Goal: Task Accomplishment & Management: Manage account settings

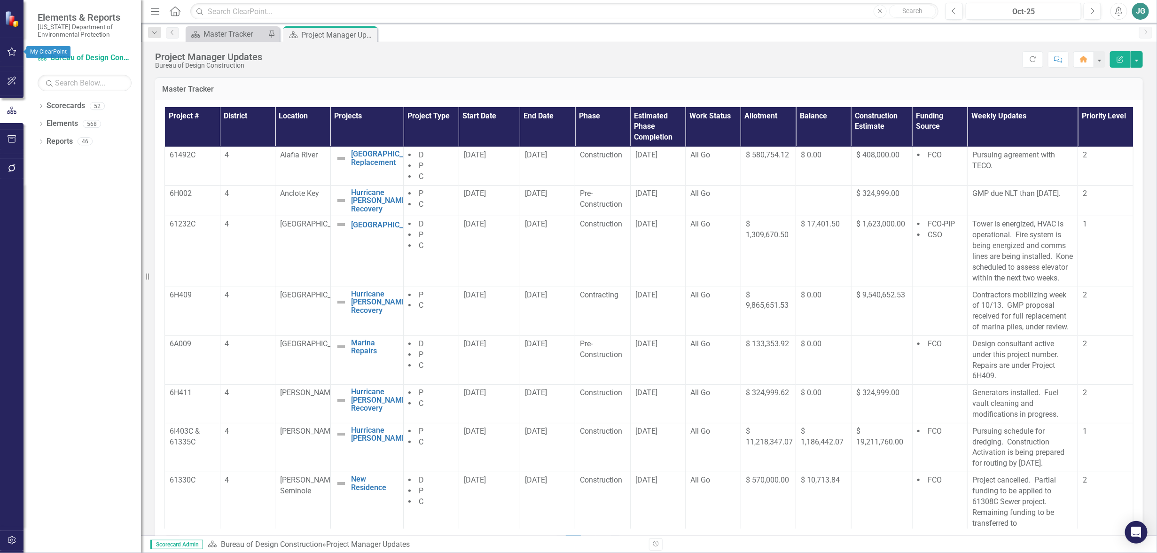
click at [11, 51] on icon "button" at bounding box center [12, 52] width 10 height 8
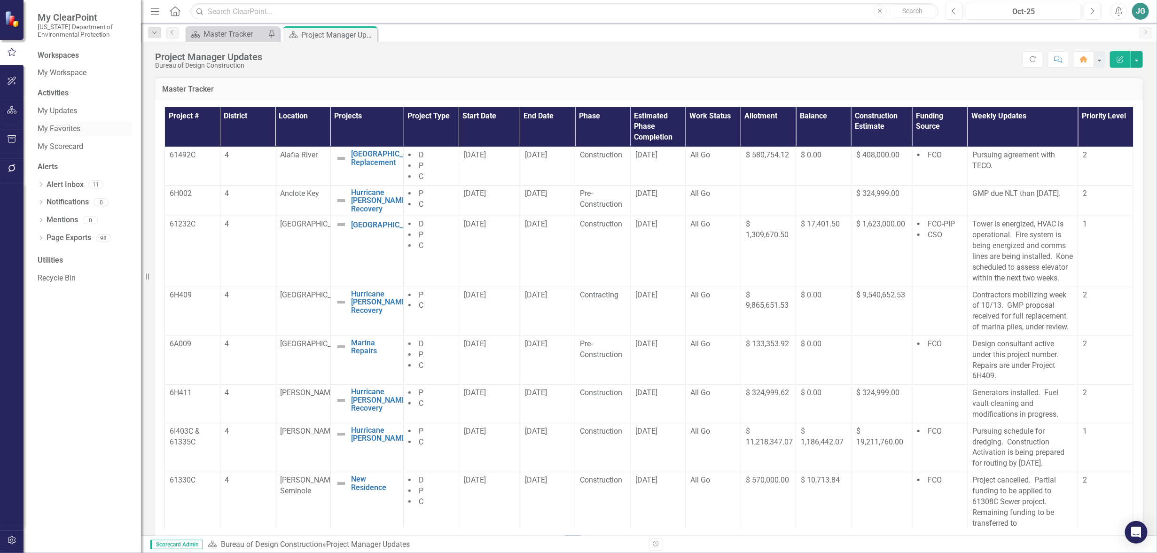
click at [70, 128] on link "My Favorites" at bounding box center [85, 129] width 94 height 11
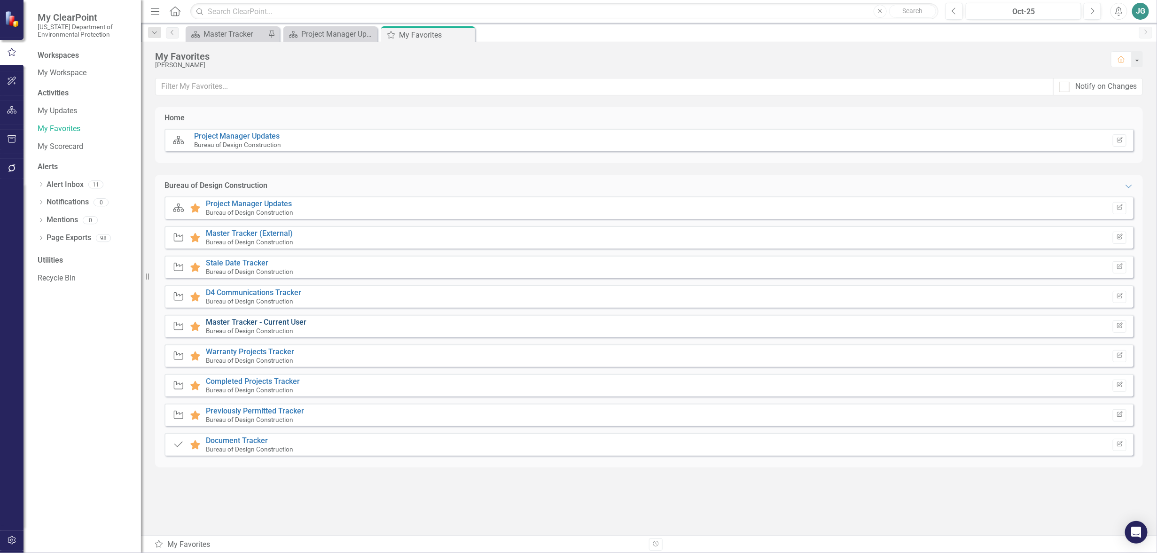
click at [292, 320] on link "Master Tracker - Current User" at bounding box center [256, 322] width 101 height 9
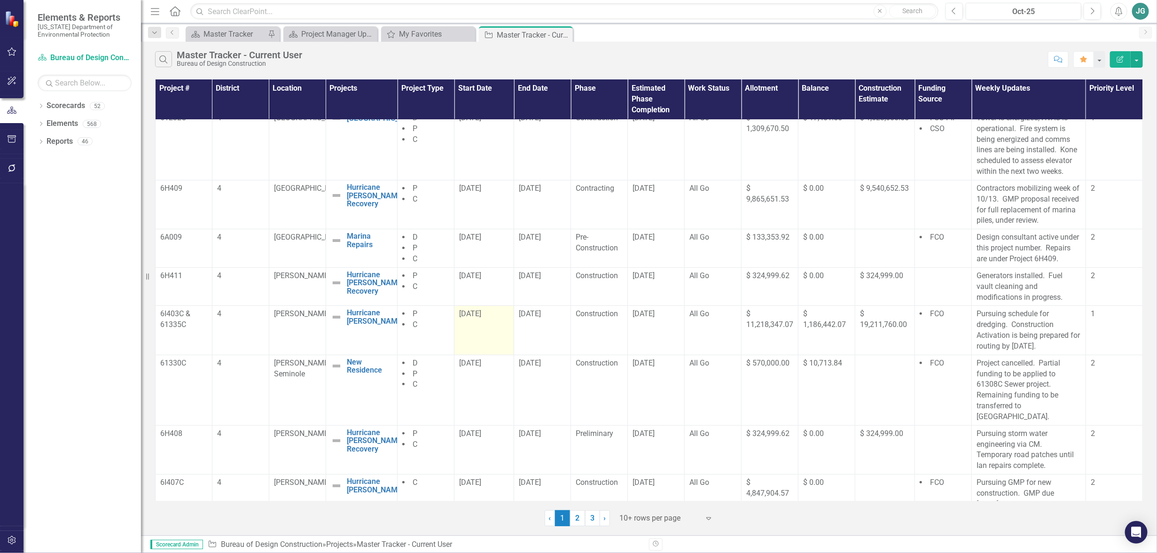
scroll to position [112, 0]
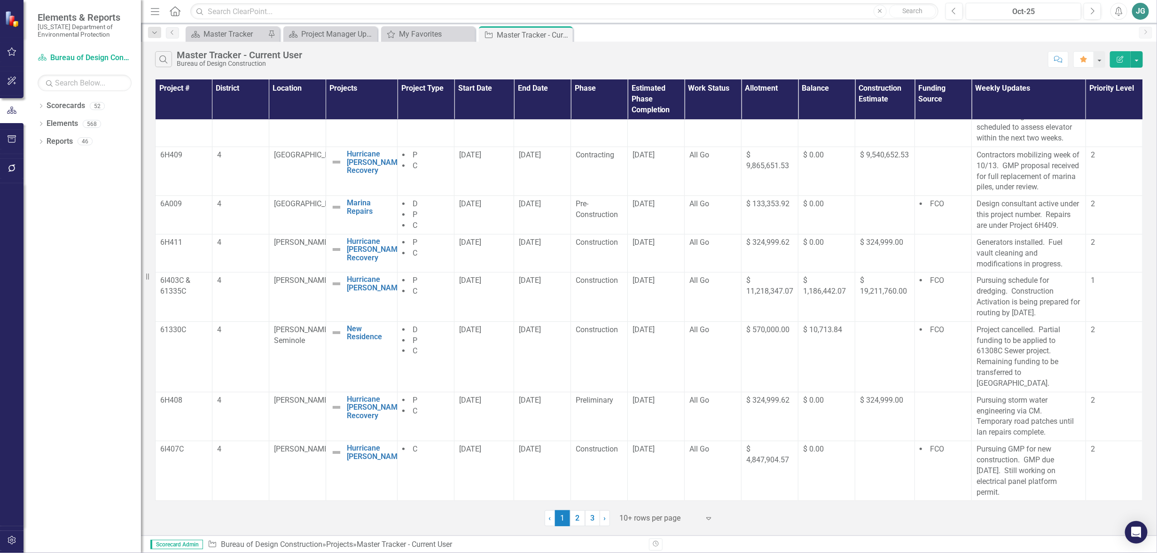
click at [660, 521] on div at bounding box center [660, 518] width 80 height 13
click at [658, 499] on div "Display All Rows" at bounding box center [668, 502] width 88 height 11
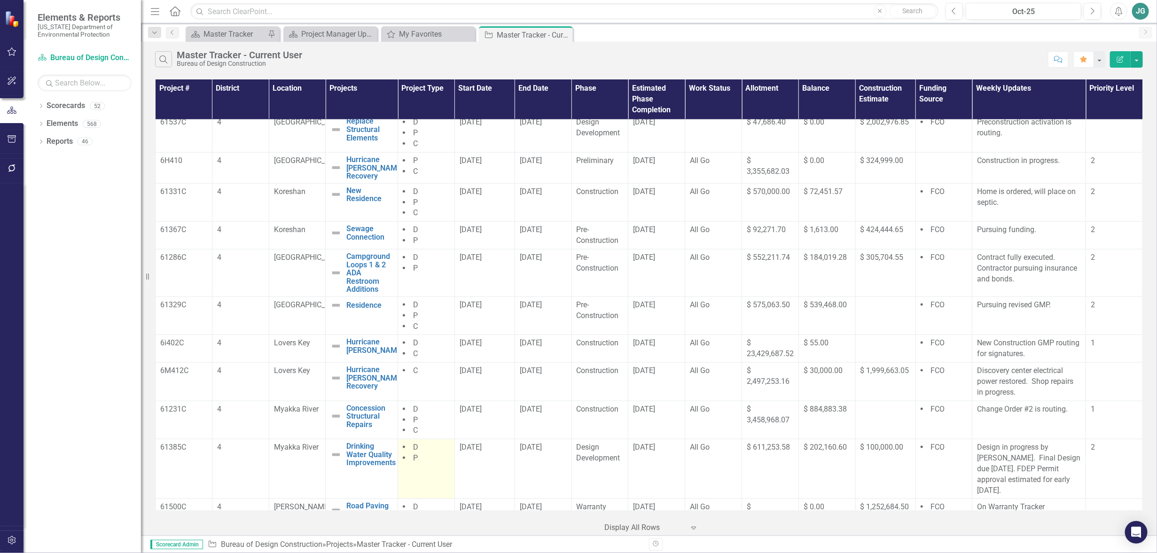
scroll to position [724, 0]
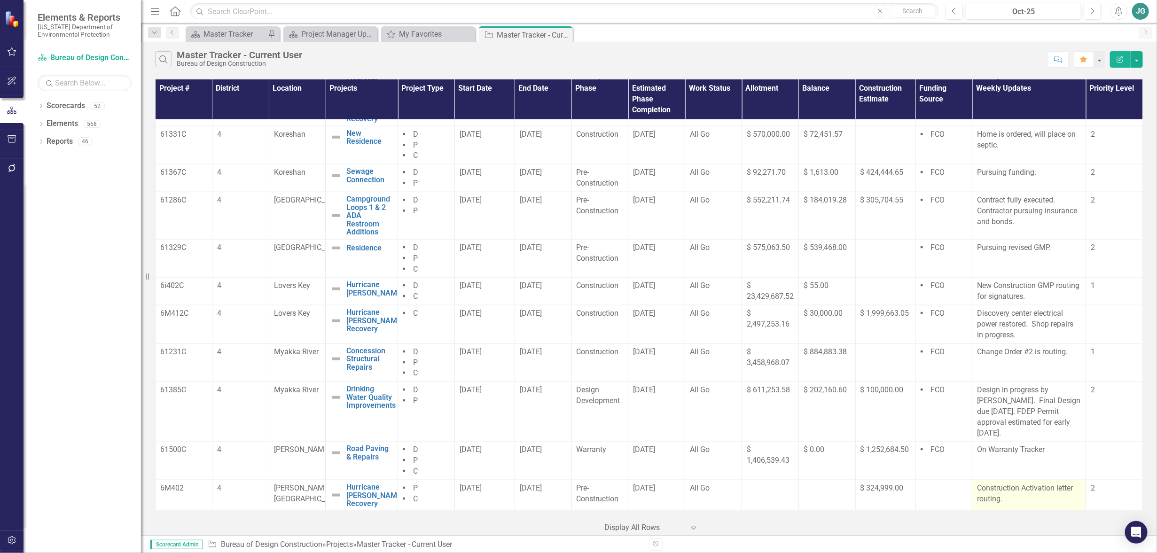
click at [1036, 502] on p "Construction Activation letter routing." at bounding box center [1029, 494] width 104 height 22
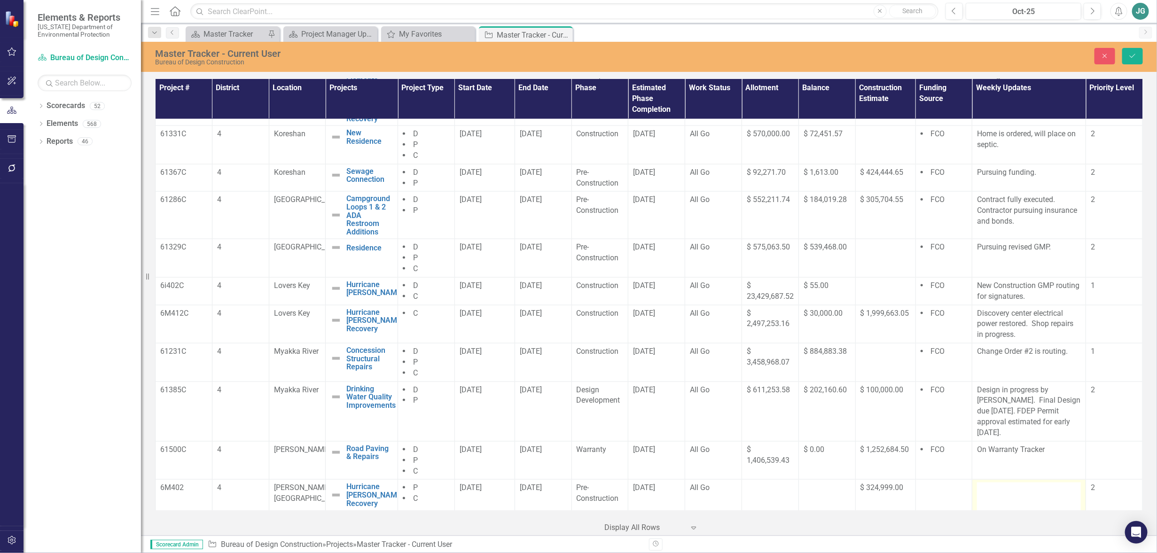
click at [1017, 495] on div at bounding box center [1029, 498] width 104 height 30
type textarea "<p>Construction Activation letter routing.</p>"
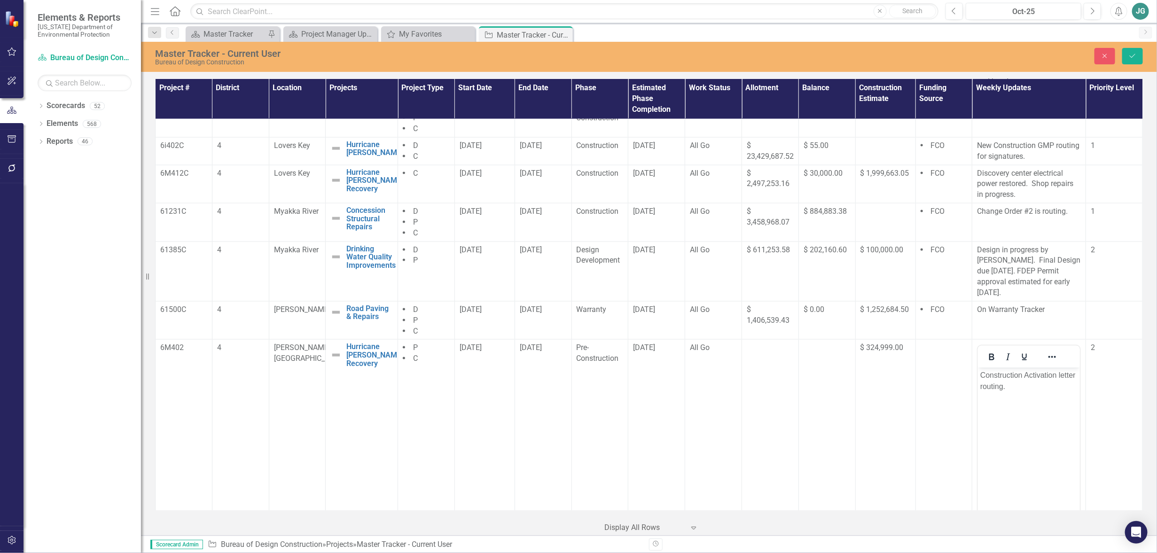
scroll to position [915, 0]
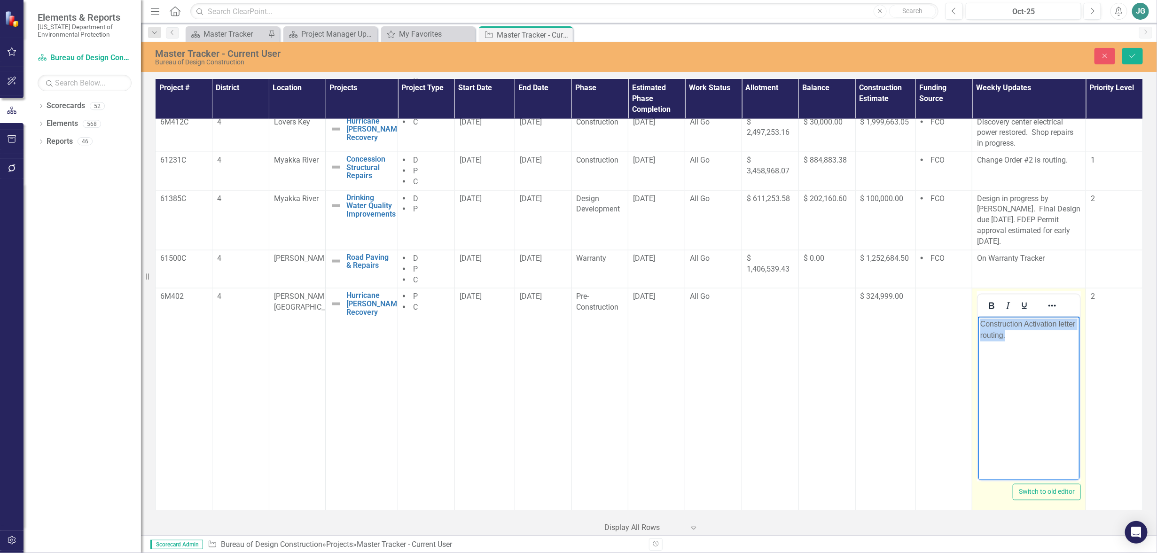
drag, startPoint x: 1016, startPoint y: 336, endPoint x: 973, endPoint y: 315, distance: 48.5
click at [978, 317] on html "Construction Activation letter routing." at bounding box center [1029, 387] width 102 height 141
drag, startPoint x: 1131, startPoint y: 57, endPoint x: 1061, endPoint y: 110, distance: 87.9
click at [1131, 57] on icon "Save" at bounding box center [1132, 56] width 8 height 7
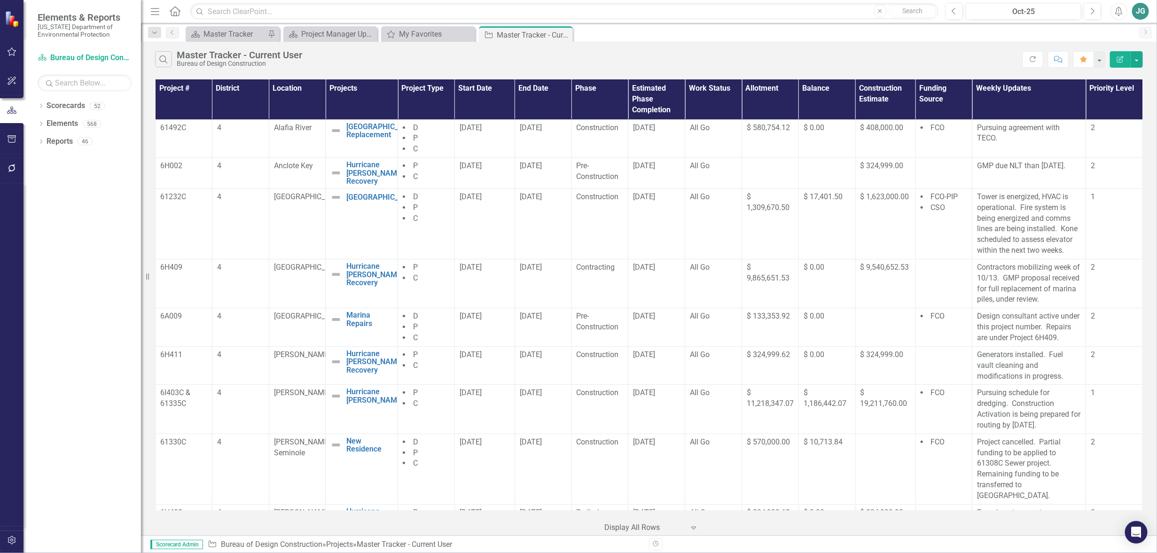
scroll to position [745, 0]
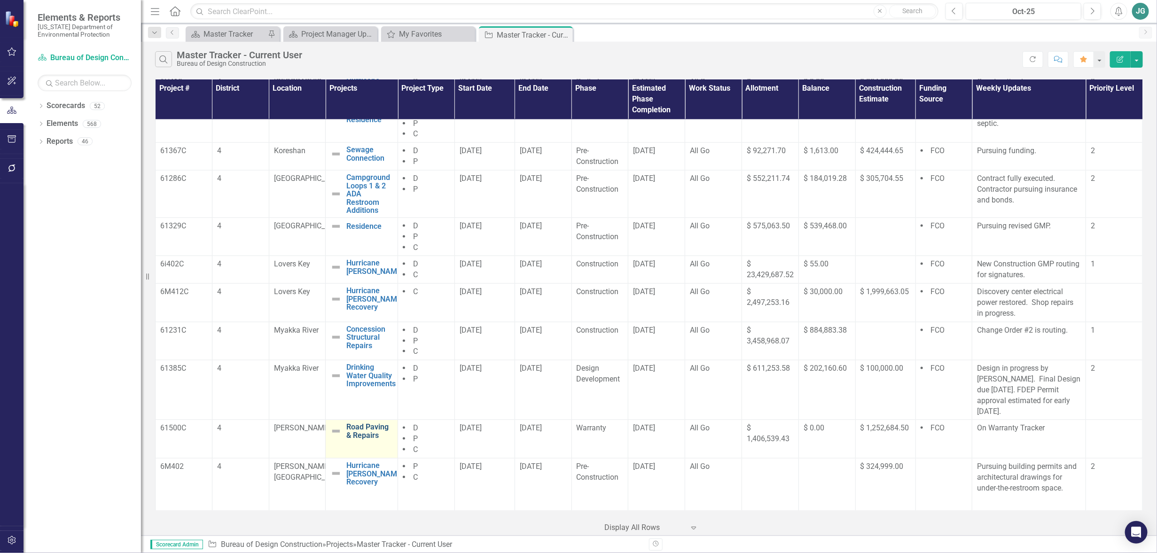
click at [366, 436] on link "Road Paving & Repairs" at bounding box center [369, 431] width 47 height 16
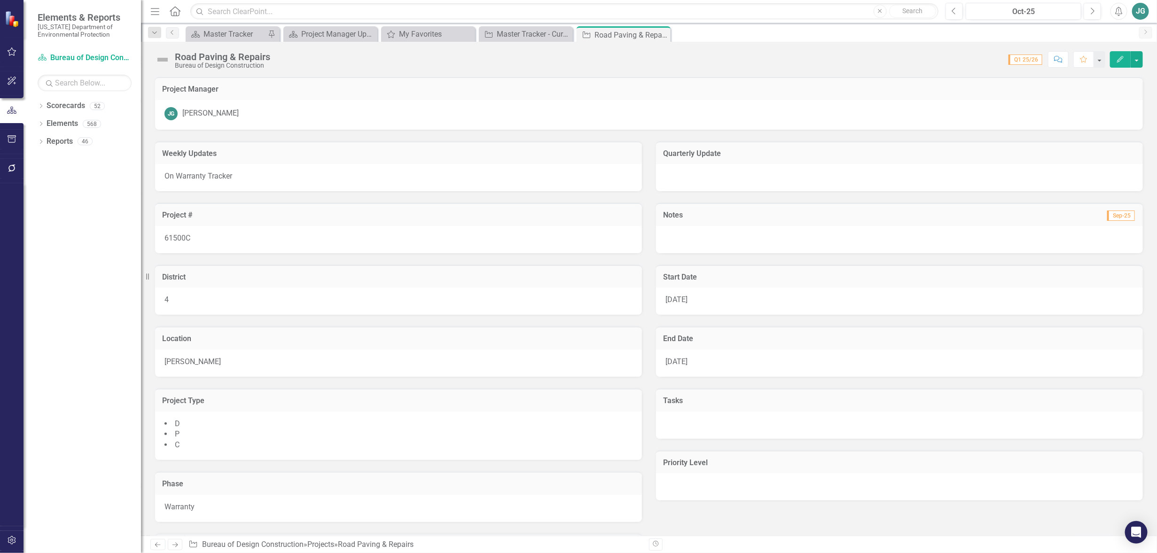
scroll to position [59, 0]
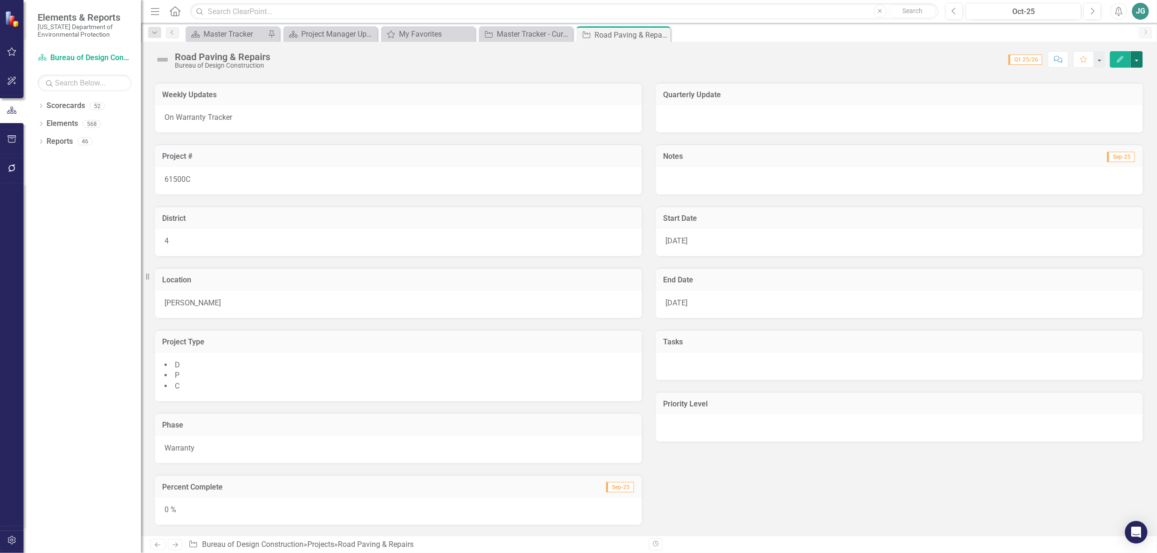
click at [1137, 55] on button "button" at bounding box center [1137, 59] width 12 height 16
click at [1069, 77] on link "Edit Edit Project" at bounding box center [1085, 76] width 114 height 17
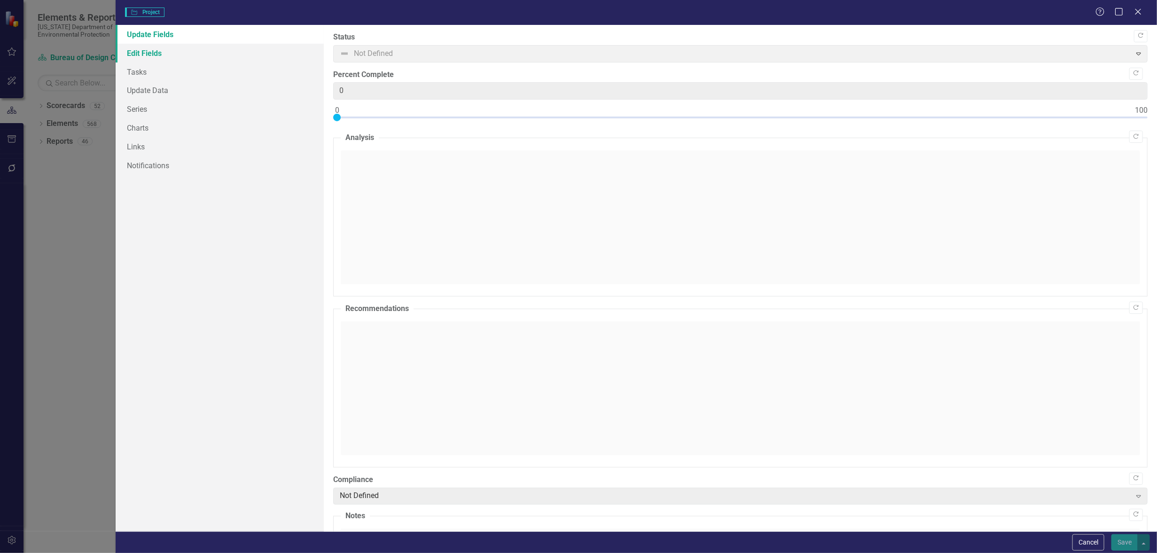
click at [148, 51] on link "Edit Fields" at bounding box center [220, 53] width 208 height 19
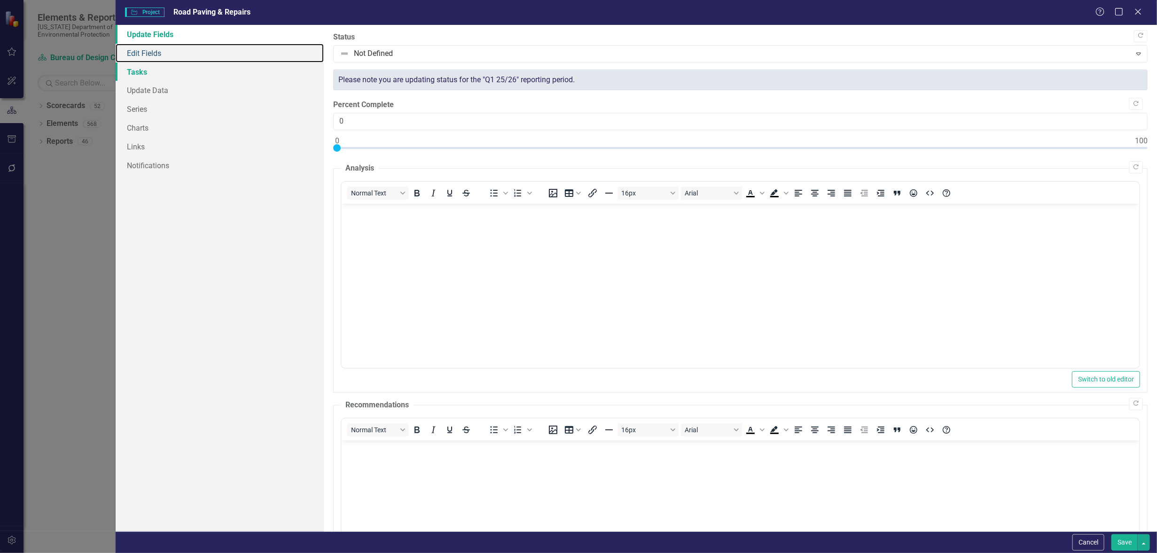
scroll to position [0, 0]
click at [156, 34] on link "Update Fields" at bounding box center [220, 34] width 208 height 19
type input "100"
drag, startPoint x: 339, startPoint y: 147, endPoint x: 1156, endPoint y: 179, distance: 817.7
click at [1156, 179] on div ""Update" fields in ClearPoint are the fields that change from reporting period …" at bounding box center [740, 278] width 833 height 507
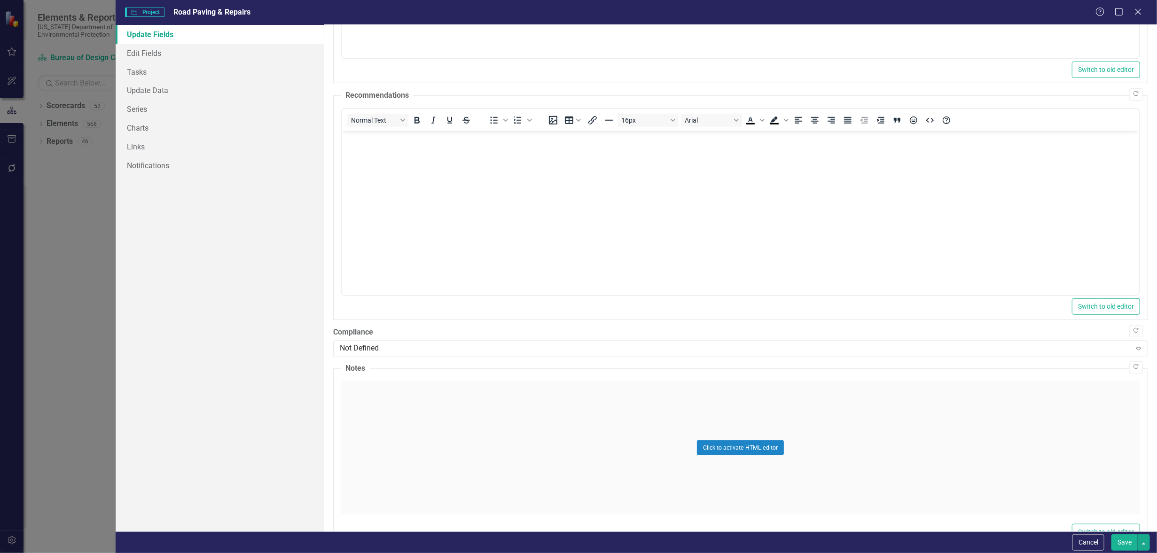
scroll to position [338, 0]
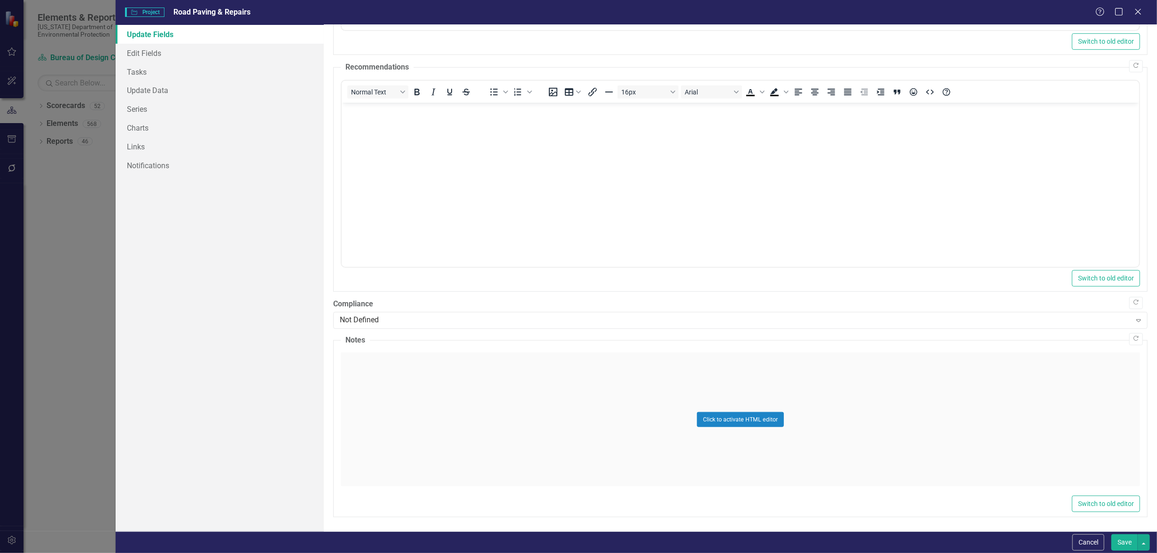
click at [1121, 538] on button "Save" at bounding box center [1124, 542] width 26 height 16
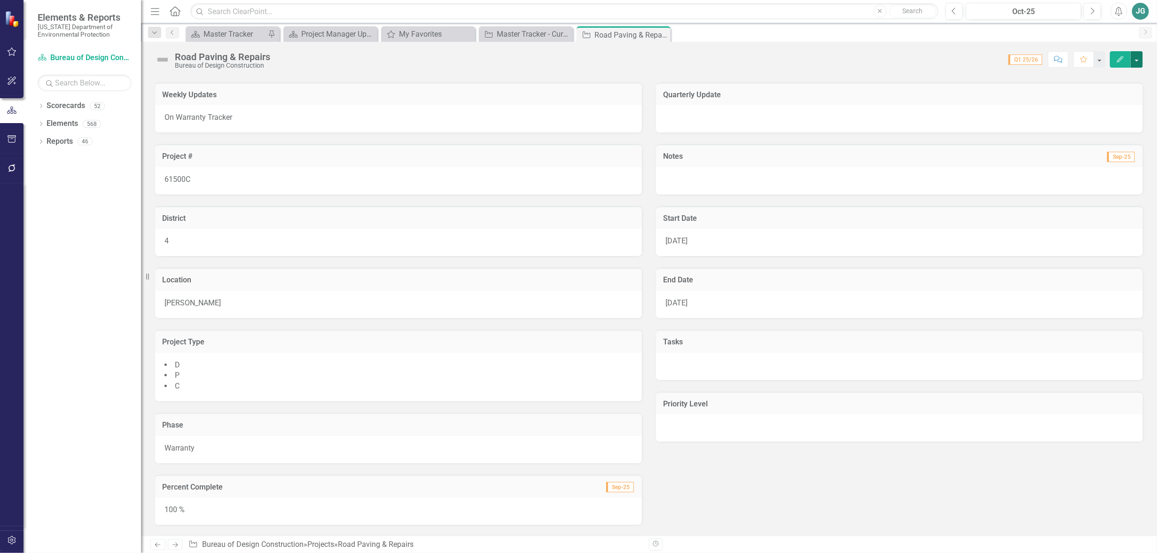
click at [1139, 60] on button "button" at bounding box center [1137, 59] width 12 height 16
click at [1069, 71] on link "Edit Edit Project" at bounding box center [1085, 76] width 114 height 17
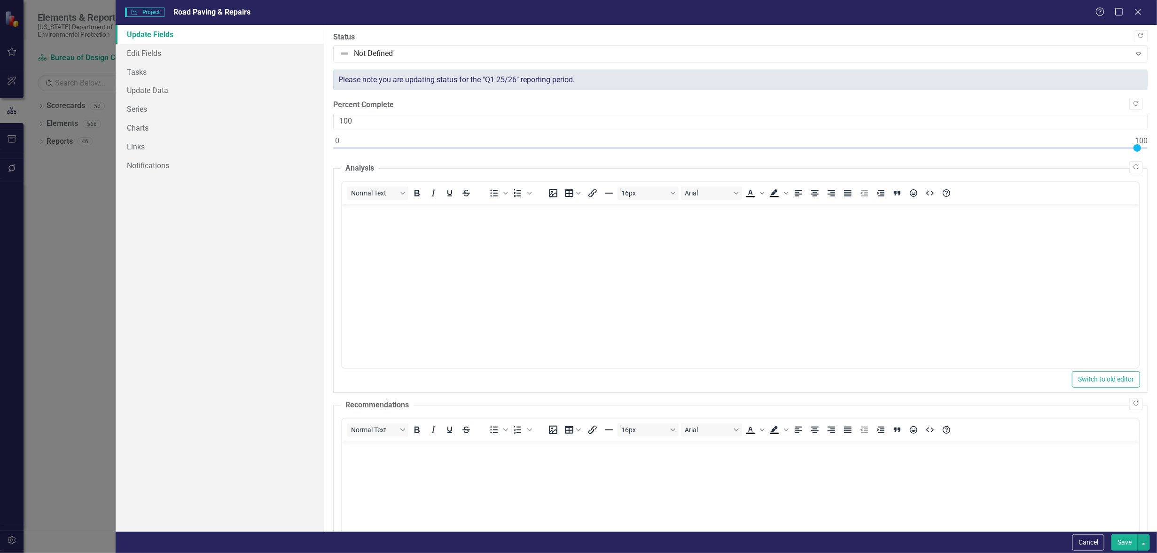
scroll to position [0, 0]
click at [159, 51] on link "Edit Fields" at bounding box center [220, 53] width 208 height 19
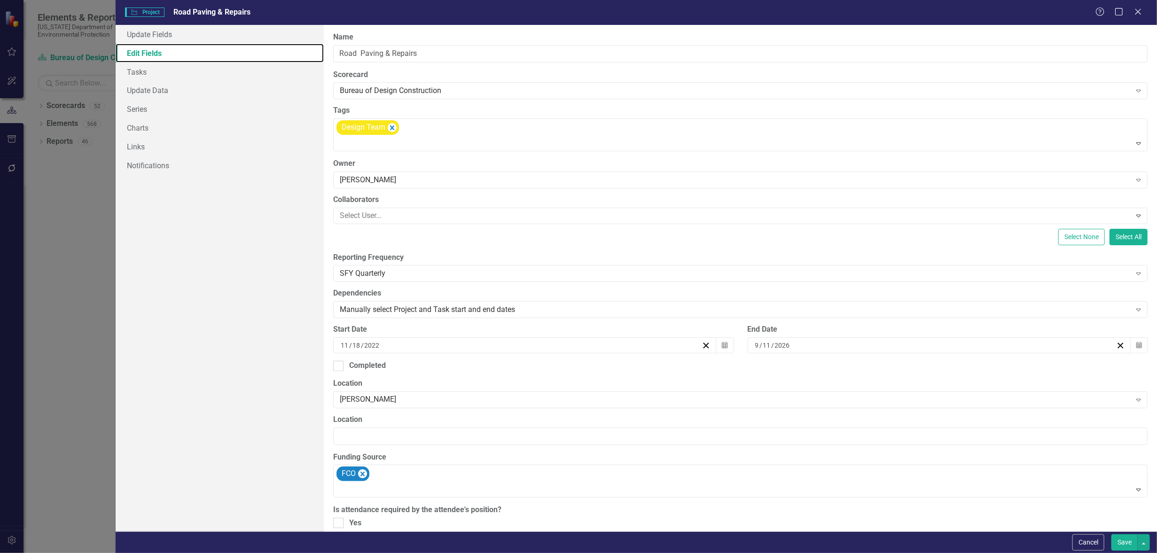
scroll to position [59, 0]
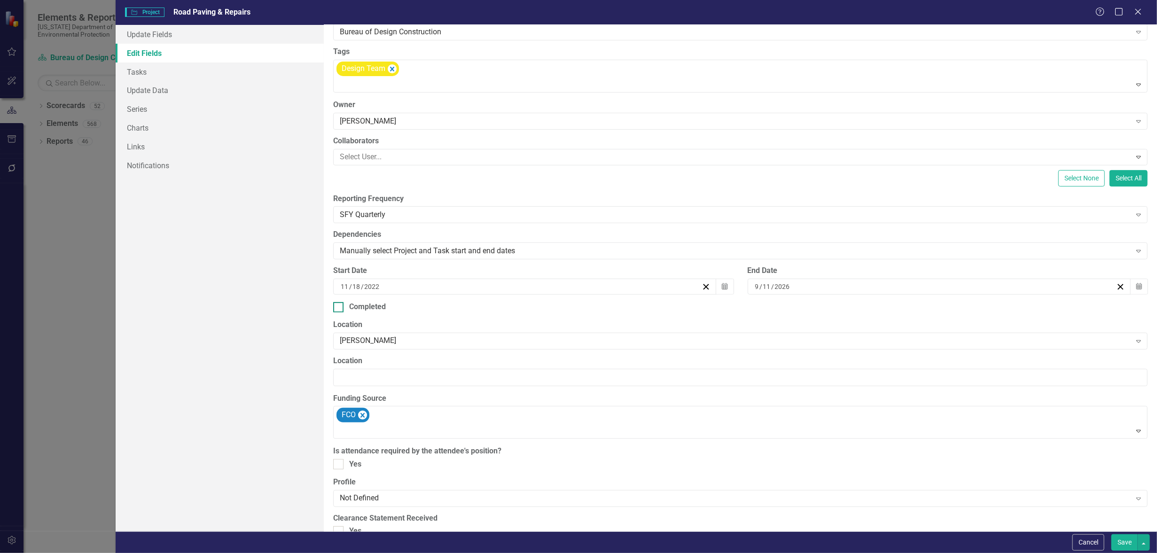
click at [340, 306] on div at bounding box center [338, 307] width 10 height 10
click at [339, 306] on input "Completed" at bounding box center [336, 305] width 6 height 6
checkbox input "true"
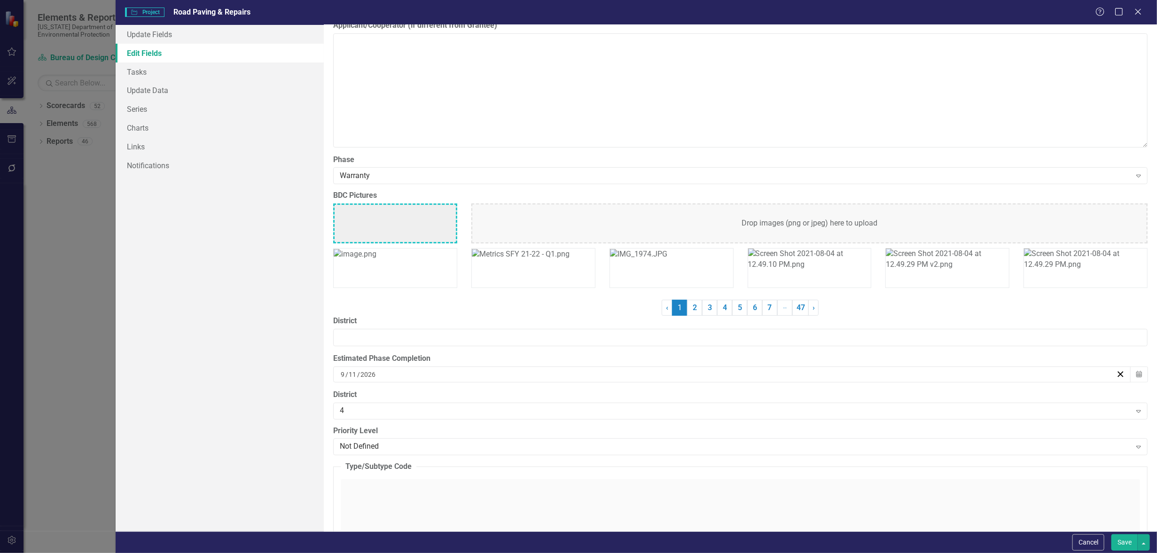
scroll to position [1938, 0]
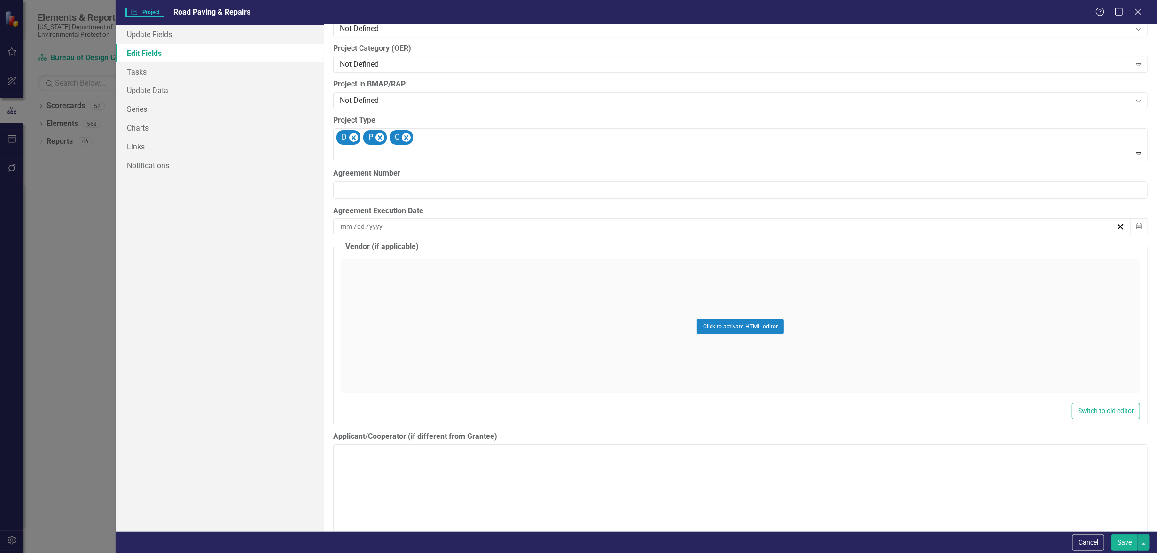
click at [1123, 539] on button "Save" at bounding box center [1124, 542] width 26 height 16
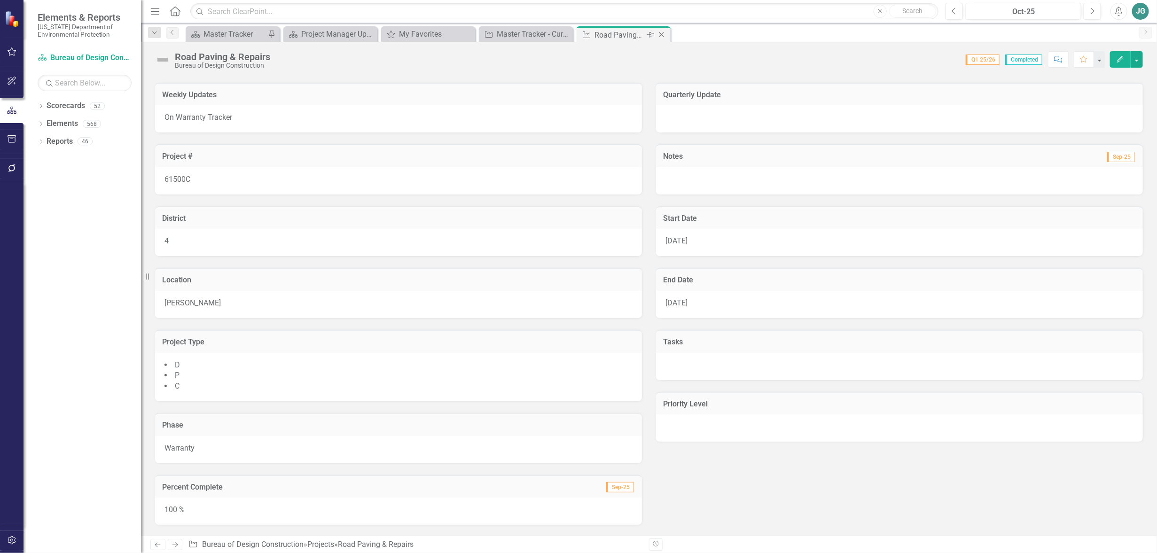
click at [661, 34] on icon "Close" at bounding box center [661, 35] width 9 height 8
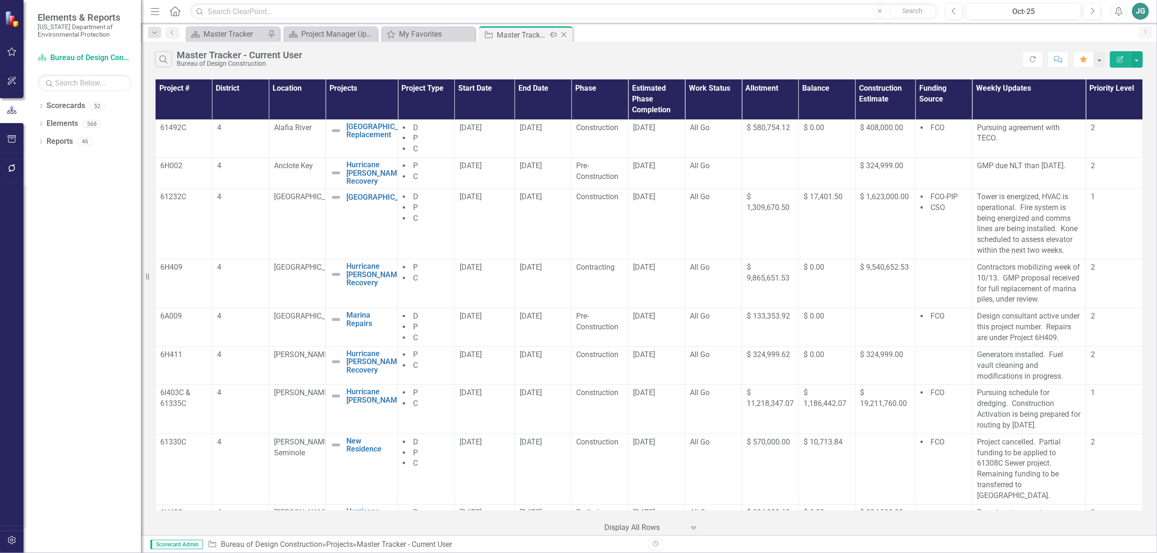
click at [532, 36] on div "Master Tracker - Current User" at bounding box center [522, 35] width 50 height 12
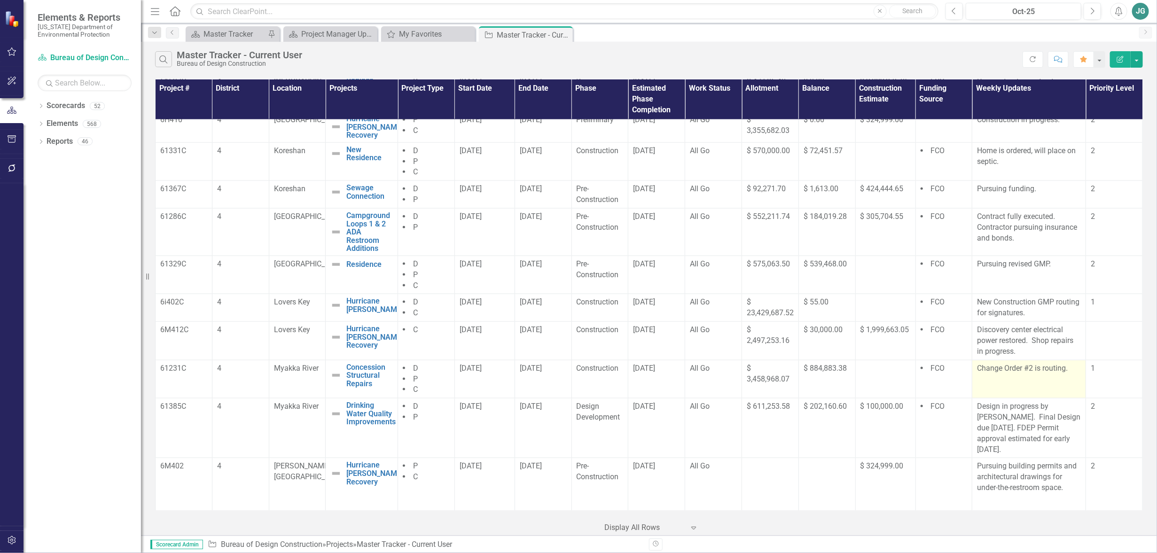
click at [1004, 385] on p at bounding box center [1029, 382] width 104 height 13
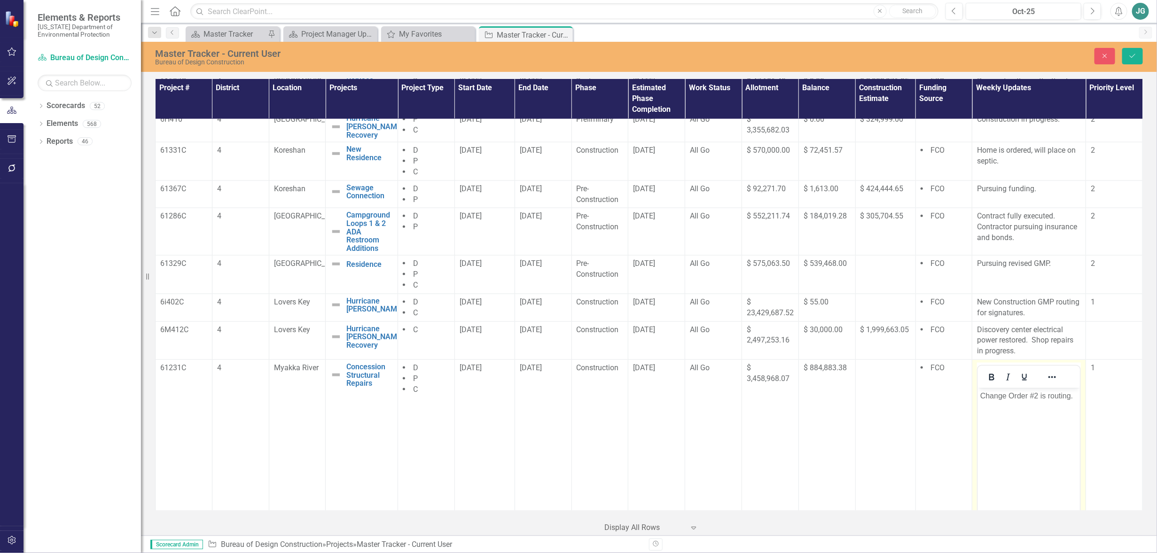
scroll to position [0, 0]
drag, startPoint x: 1014, startPoint y: 406, endPoint x: 973, endPoint y: 392, distance: 43.7
click at [978, 392] on html "Change Order #2 is routing." at bounding box center [1029, 458] width 102 height 141
click at [1132, 56] on icon "Save" at bounding box center [1132, 56] width 8 height 7
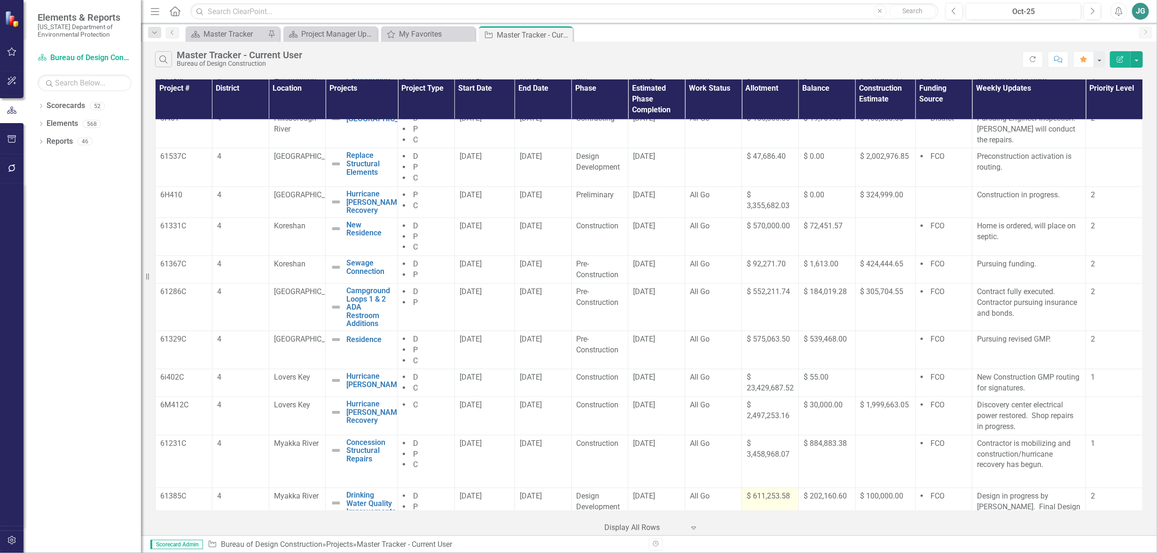
scroll to position [722, 0]
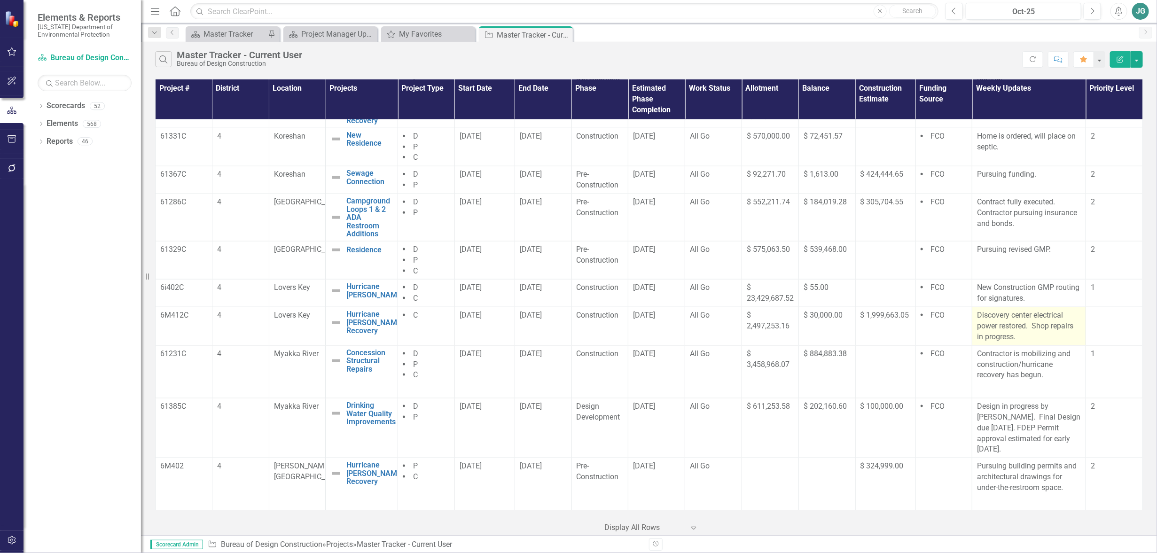
click at [1033, 331] on p "Discovery center electrical power restored. Shop repairs in progress." at bounding box center [1029, 326] width 104 height 32
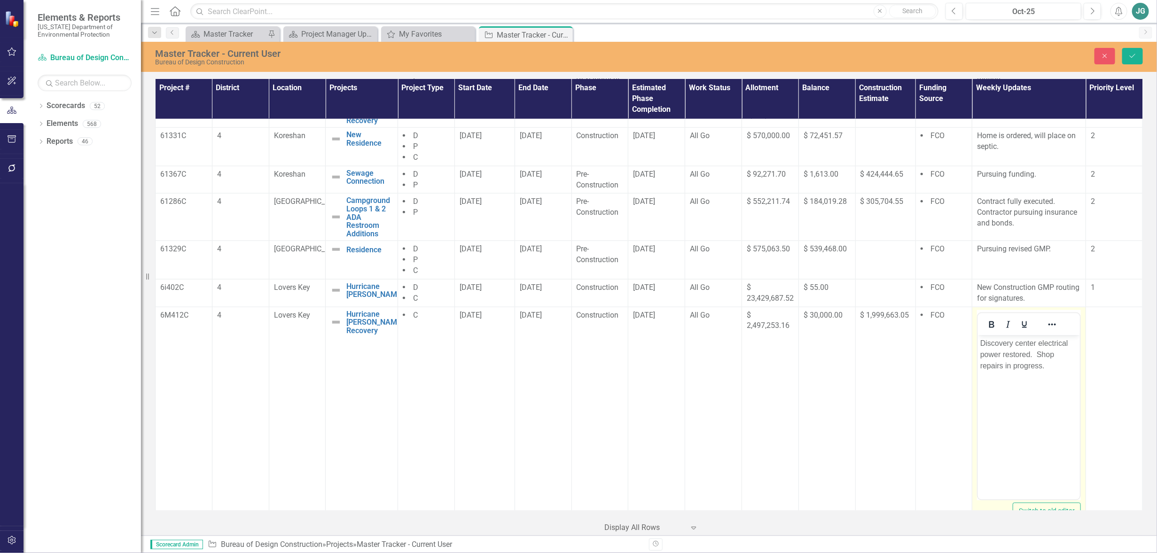
scroll to position [0, 0]
drag, startPoint x: 1005, startPoint y: 367, endPoint x: 1050, endPoint y: 366, distance: 45.1
click at [1042, 366] on p "Discovery center electrical power restored. Shop repairs in progress." at bounding box center [1028, 354] width 97 height 34
click at [1131, 43] on div "Master Tracker - Current User Bureau of Design Construction Close Save" at bounding box center [649, 57] width 1016 height 30
click at [1132, 53] on icon "Save" at bounding box center [1132, 56] width 8 height 7
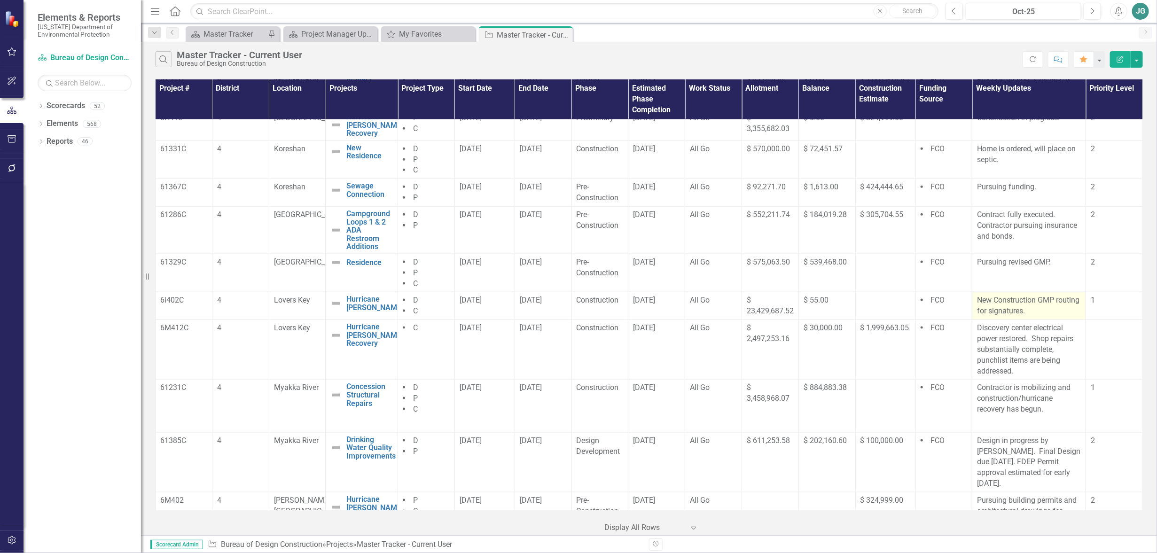
scroll to position [684, 0]
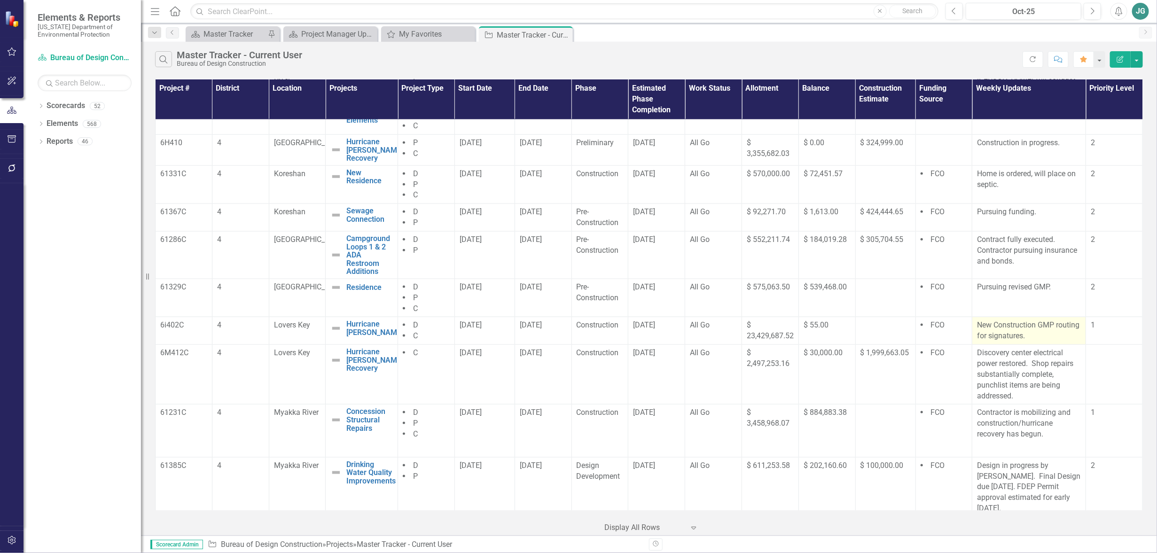
click at [1044, 333] on p "New Construction GMP routing for signatures." at bounding box center [1029, 331] width 104 height 22
click at [988, 324] on p "New Construction GMP routing for signatures." at bounding box center [1029, 331] width 104 height 22
click at [1013, 322] on p "New Construction GMP routing for signatures." at bounding box center [1029, 331] width 104 height 22
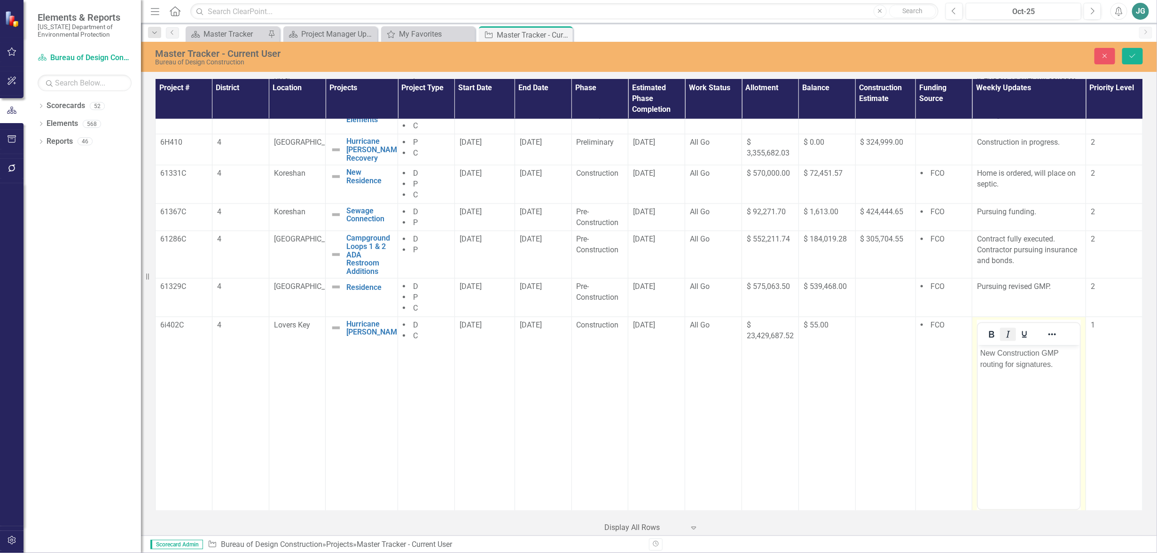
scroll to position [0, 0]
click at [1002, 352] on p "New Construction GMP routing for signatures." at bounding box center [1028, 358] width 97 height 23
click at [1016, 365] on p "New construction GMP routing for signatures." at bounding box center [1028, 358] width 97 height 23
click at [1131, 51] on button "Save" at bounding box center [1132, 56] width 21 height 16
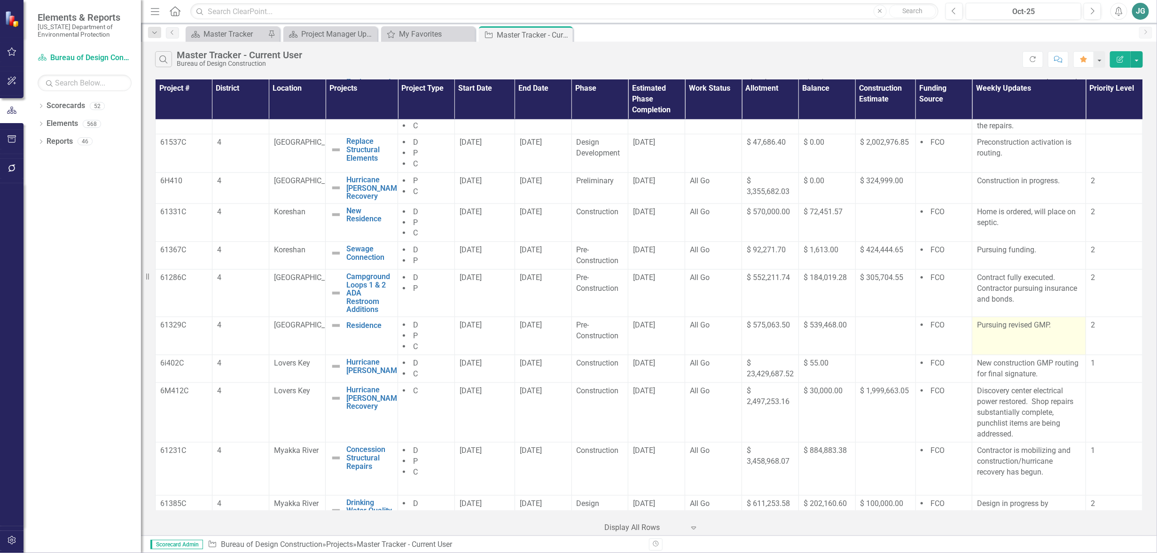
scroll to position [587, 0]
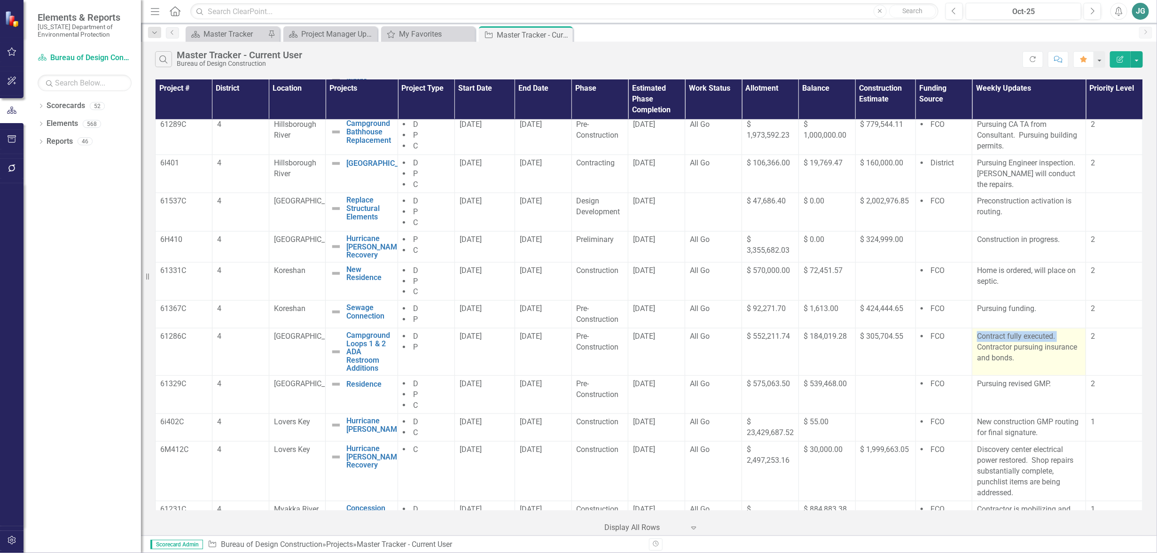
drag, startPoint x: 972, startPoint y: 336, endPoint x: 1068, endPoint y: 338, distance: 95.9
click at [1068, 338] on p "Contract fully executed. Contractor pursuing insurance and bonds." at bounding box center [1029, 347] width 104 height 32
click at [1037, 363] on td "Contract fully executed. Contractor pursuing insurance and bonds." at bounding box center [1029, 351] width 114 height 47
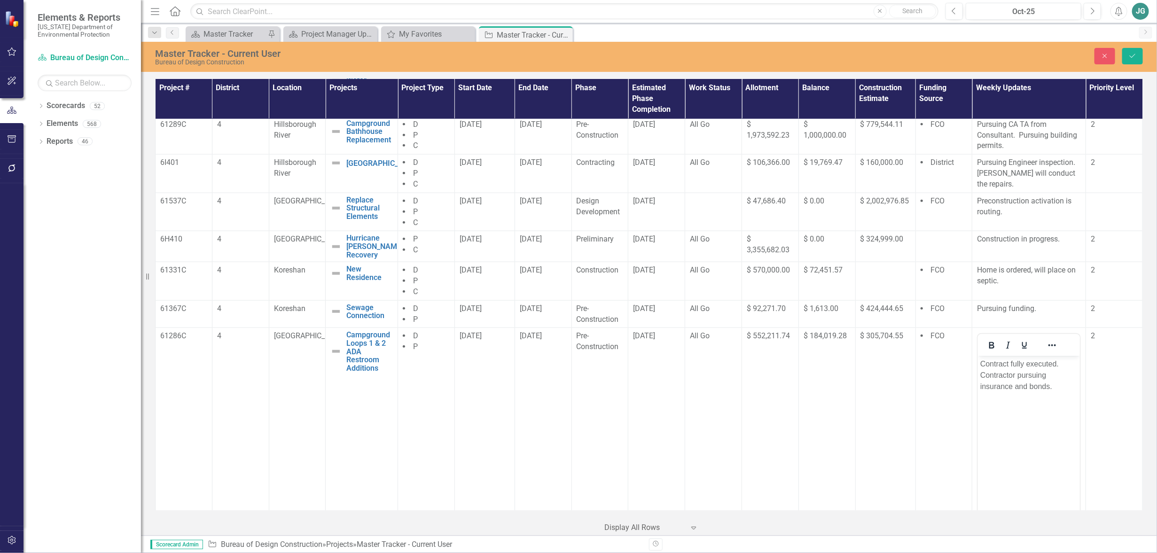
scroll to position [0, 0]
drag, startPoint x: 980, startPoint y: 362, endPoint x: 1097, endPoint y: 366, distance: 117.1
click at [1080, 366] on html "Contract fully executed. Contractor pursuing insurance and bonds." at bounding box center [1029, 426] width 102 height 141
click at [1131, 55] on icon "Save" at bounding box center [1132, 56] width 8 height 7
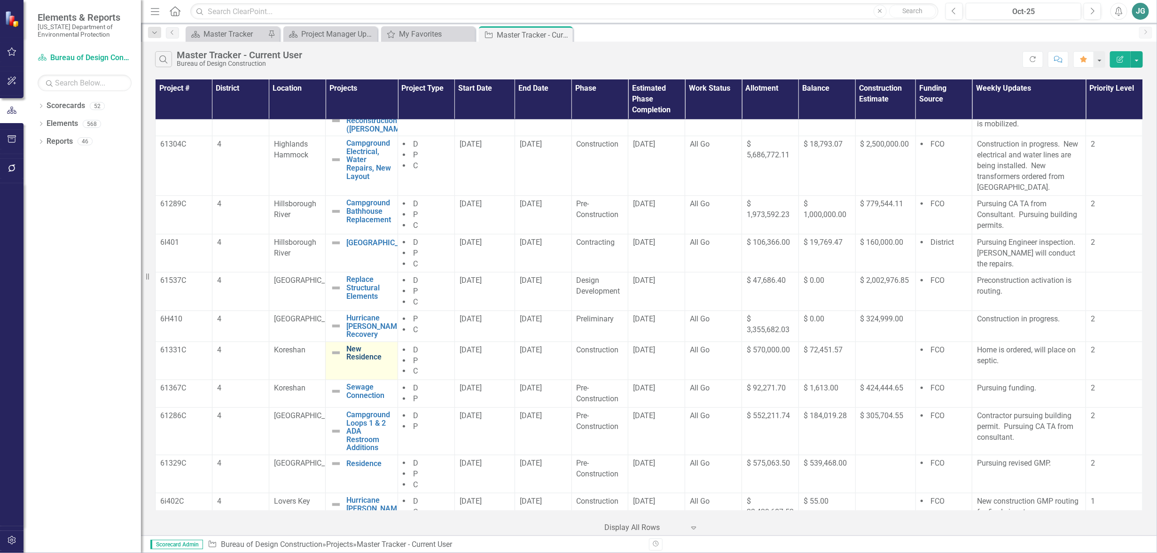
scroll to position [449, 0]
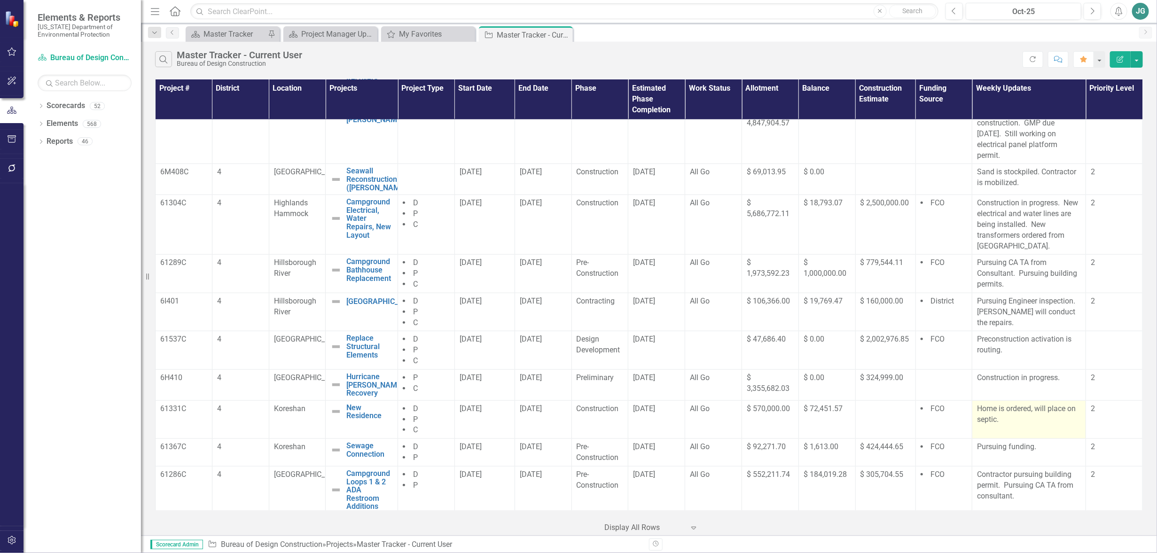
click at [1008, 419] on p "Home is ordered, will place on septic." at bounding box center [1029, 415] width 104 height 22
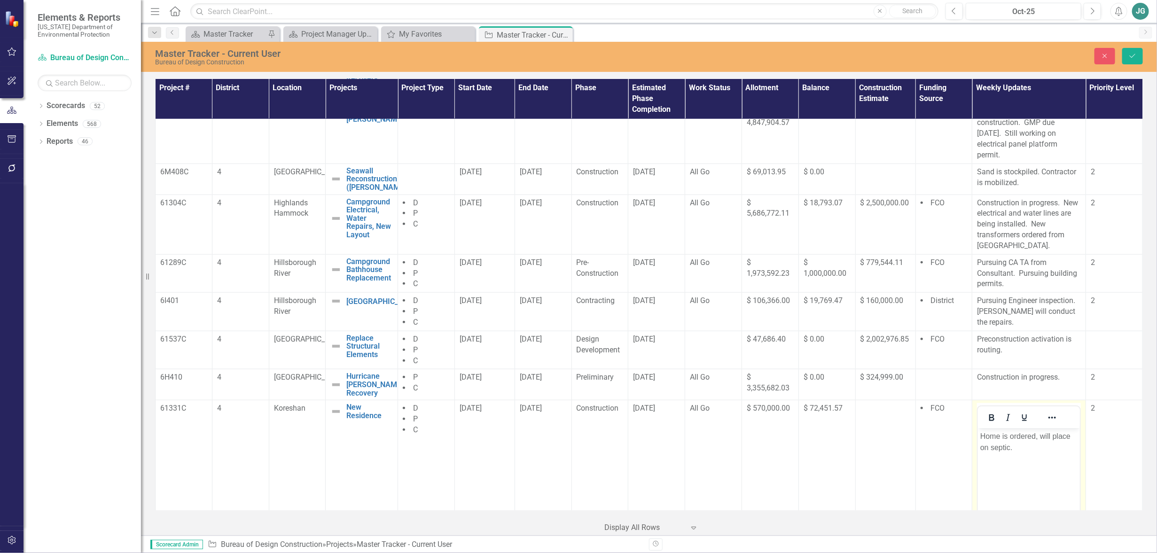
scroll to position [0, 0]
click at [1028, 443] on p "Home is ordered, will place on septic." at bounding box center [1028, 441] width 97 height 23
click at [1136, 58] on icon "Save" at bounding box center [1132, 56] width 8 height 7
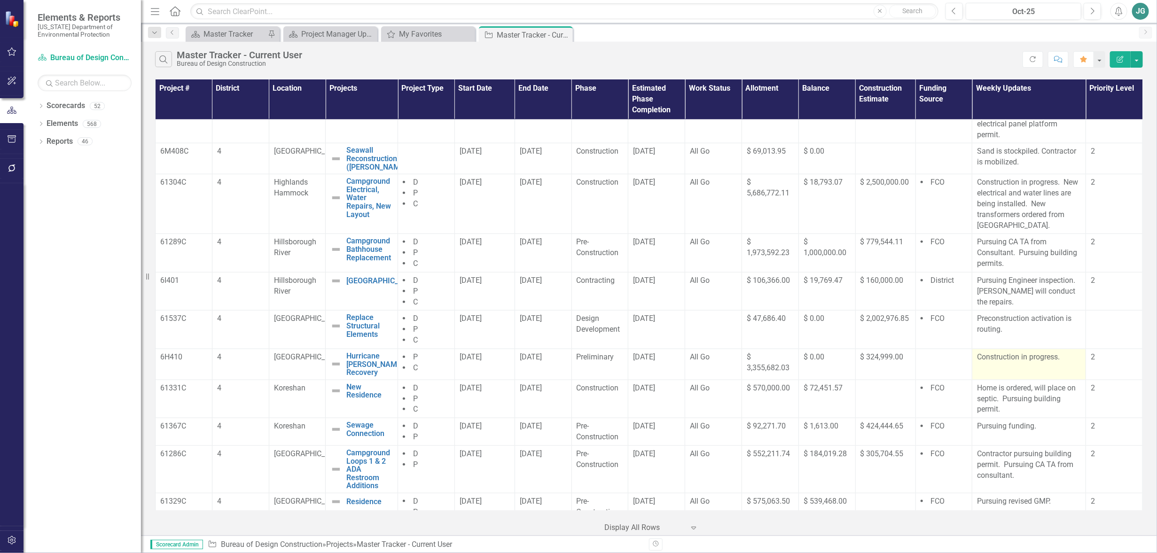
scroll to position [411, 0]
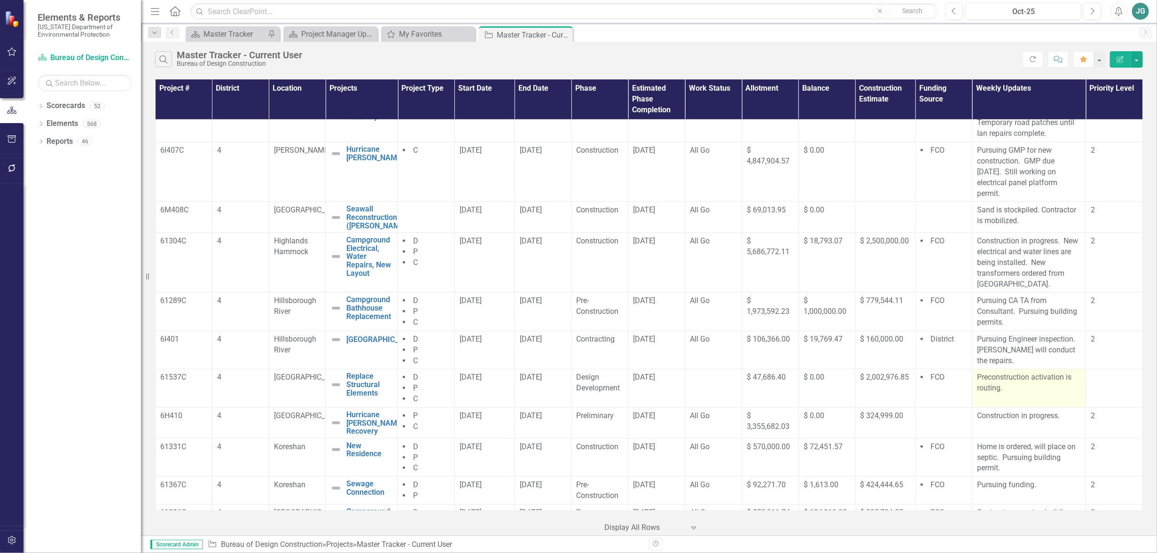
click at [1004, 386] on p "Preconstruction activation is routing." at bounding box center [1029, 383] width 104 height 22
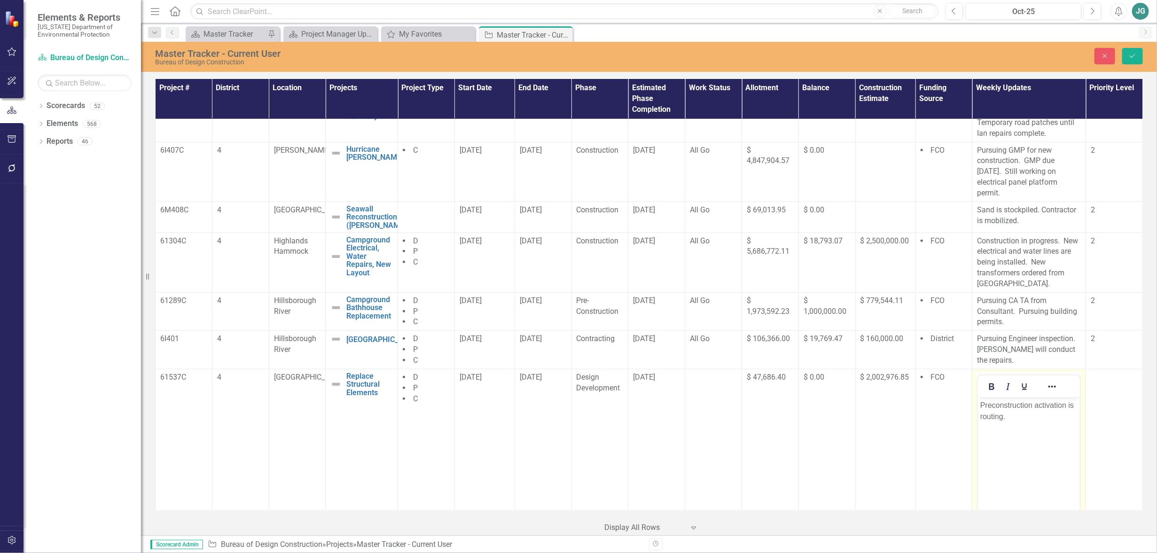
scroll to position [0, 0]
drag, startPoint x: 981, startPoint y: 403, endPoint x: 1008, endPoint y: 417, distance: 30.5
click at [1008, 417] on p "Preconstruction activation is routing." at bounding box center [1028, 410] width 97 height 23
click at [1026, 424] on body "Pursuing GMP, due on" at bounding box center [1029, 467] width 102 height 141
click at [582, 214] on span "Construction" at bounding box center [598, 209] width 42 height 9
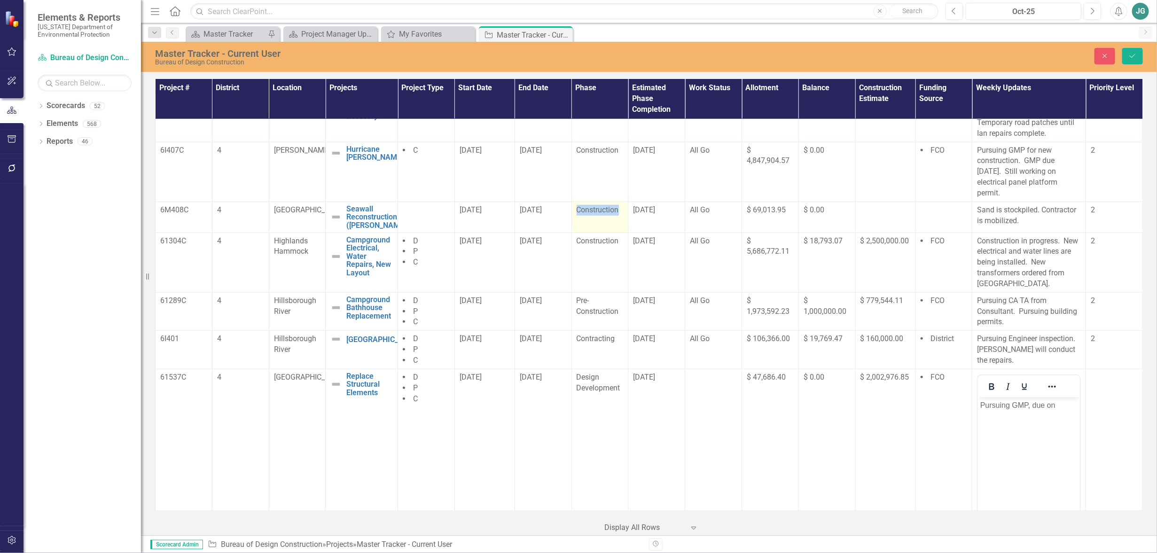
click at [582, 214] on span "Construction" at bounding box center [598, 209] width 42 height 9
click at [592, 177] on td "Construction" at bounding box center [599, 172] width 57 height 60
click at [1005, 218] on p "Sand is stockpiled. Contractor is mobilized." at bounding box center [1029, 216] width 104 height 22
click at [1005, 222] on p "Sand is stockpiled. Contractor is mobilized." at bounding box center [1029, 216] width 104 height 22
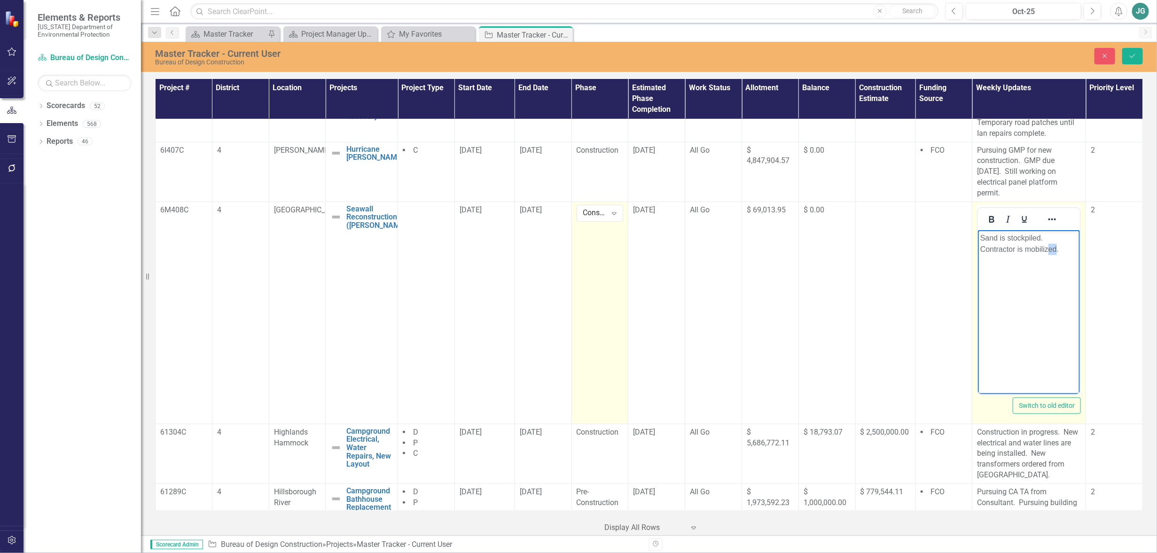
drag, startPoint x: 1048, startPoint y: 250, endPoint x: 1056, endPoint y: 251, distance: 7.6
click at [1056, 251] on p "Sand is stockpiled. Contractor is mobilized." at bounding box center [1028, 243] width 97 height 23
click at [1139, 55] on button "Save" at bounding box center [1132, 56] width 21 height 16
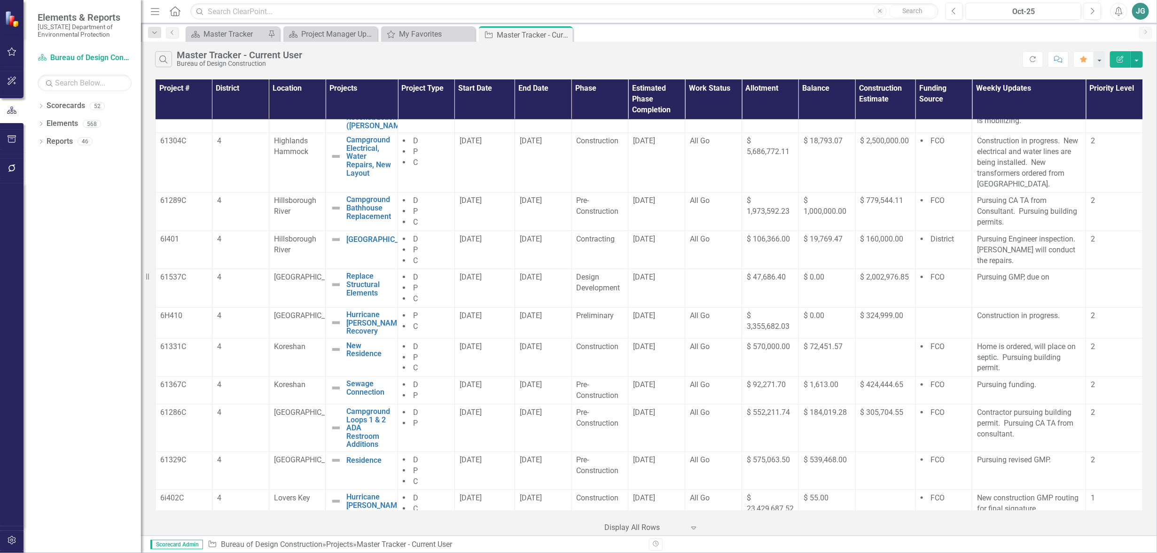
scroll to position [508, 0]
click at [1035, 287] on td "Pursuing GMP, due on" at bounding box center [1029, 292] width 114 height 39
click at [1022, 281] on p "Pursuing GMP, due on" at bounding box center [1029, 280] width 104 height 11
click at [999, 288] on td "Pursuing GMP, due on" at bounding box center [1029, 292] width 114 height 39
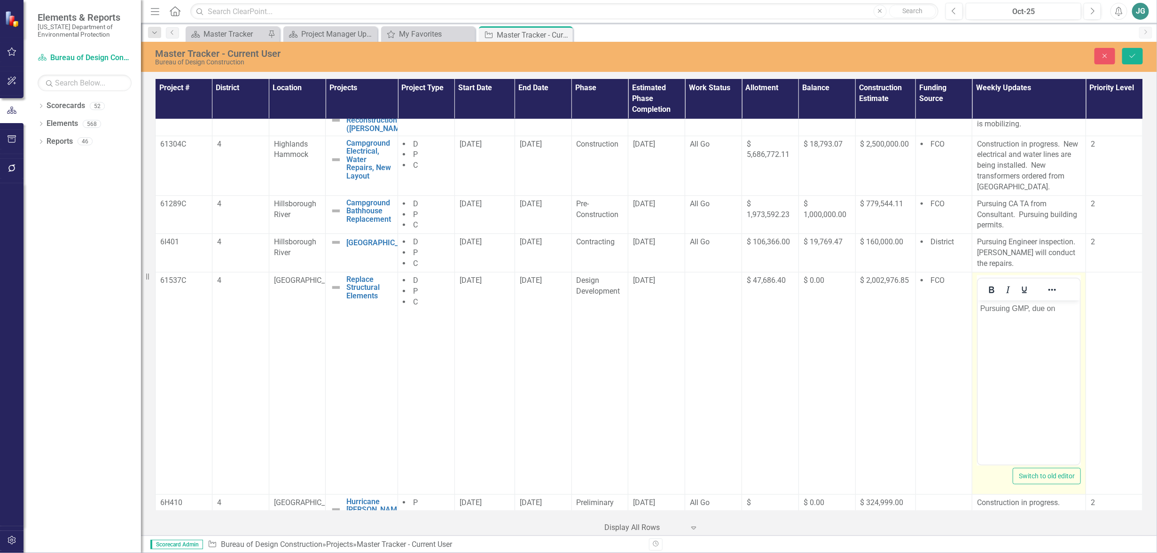
scroll to position [0, 0]
drag, startPoint x: 1062, startPoint y: 305, endPoint x: 959, endPoint y: 314, distance: 103.8
click at [978, 314] on html "Pursuing GMP, due on" at bounding box center [1029, 370] width 102 height 141
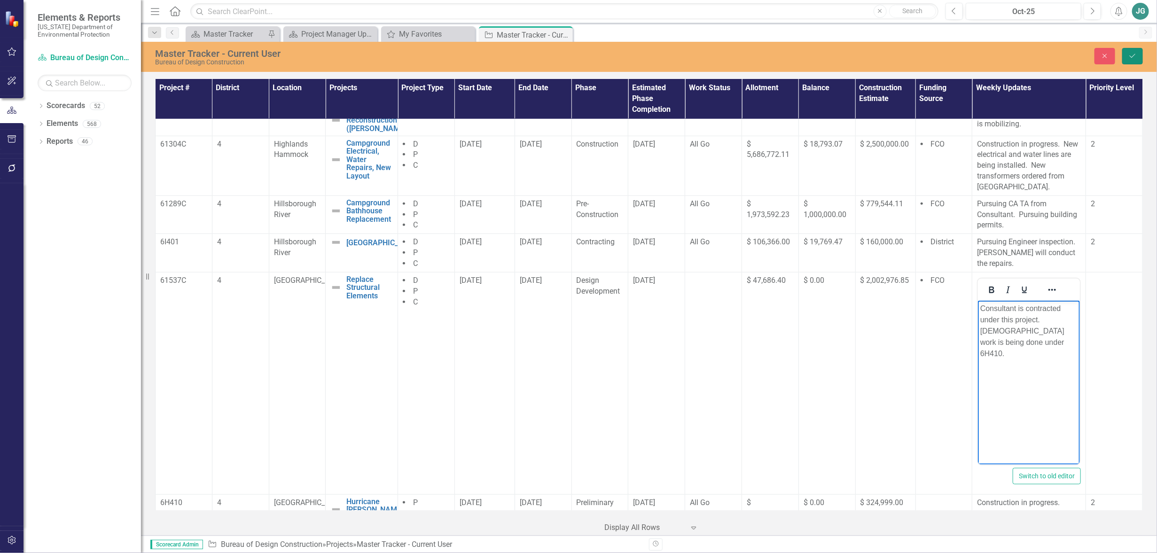
click at [1136, 53] on icon "Save" at bounding box center [1132, 56] width 8 height 7
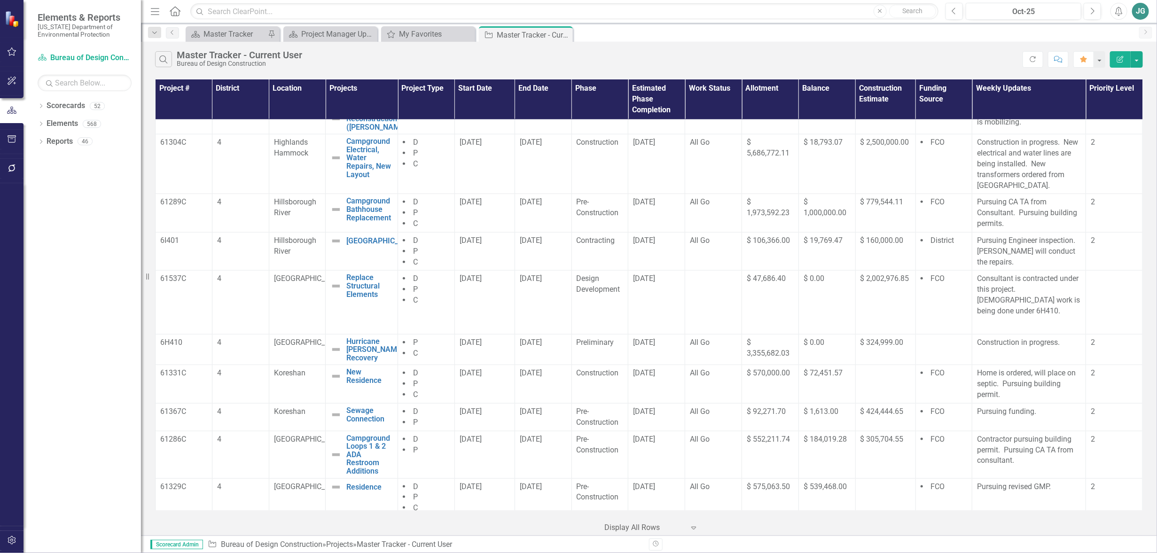
scroll to position [470, 0]
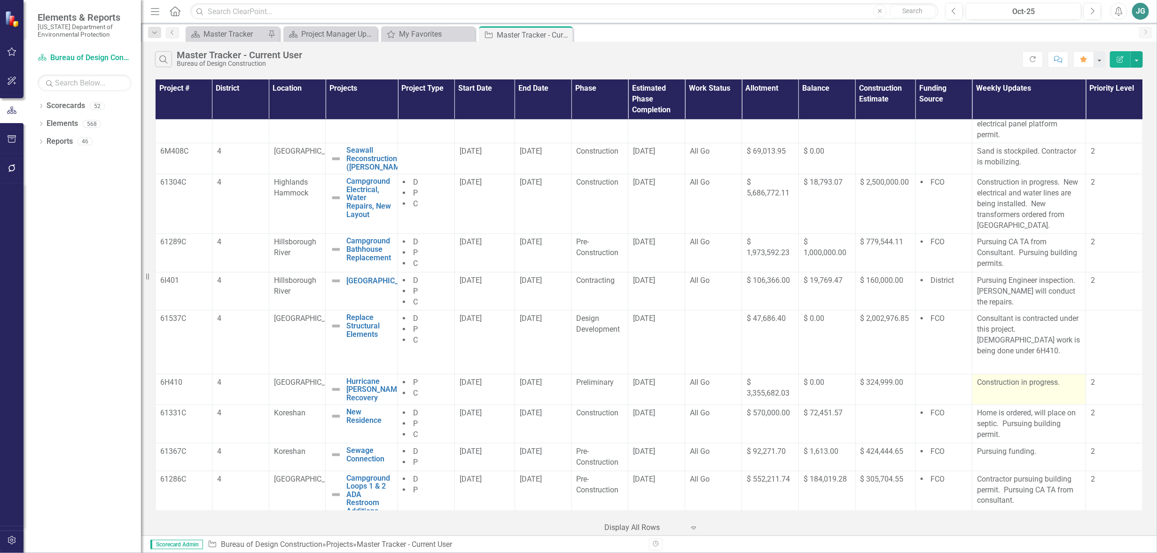
click at [1034, 383] on td "Construction in progress." at bounding box center [1029, 389] width 114 height 31
click at [1034, 382] on td "Construction in progress." at bounding box center [1029, 389] width 114 height 31
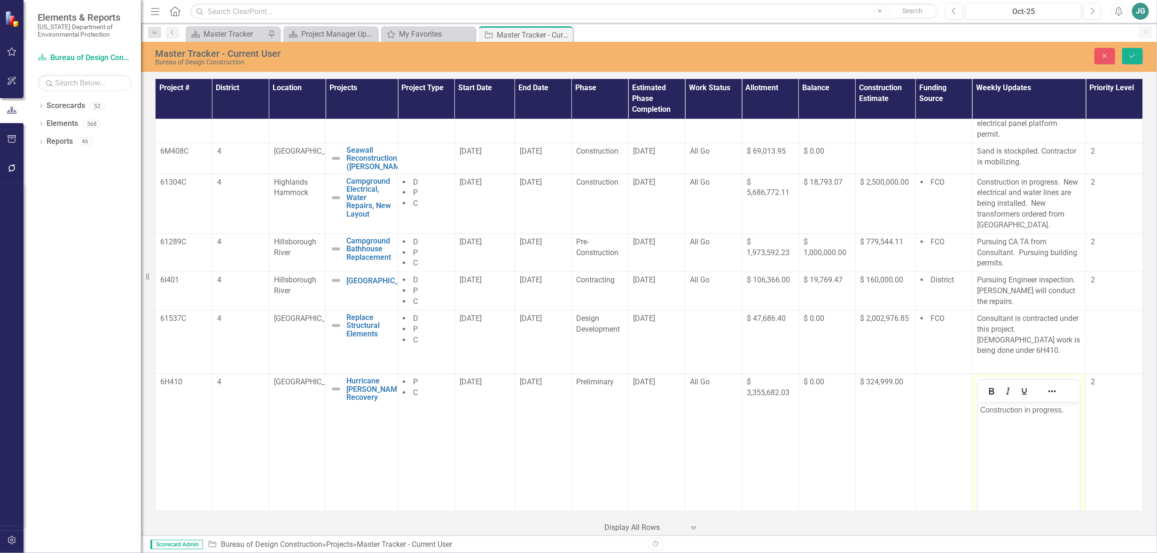
scroll to position [0, 0]
click at [1070, 408] on p "Construction in progress." at bounding box center [1028, 409] width 97 height 11
click at [1131, 56] on icon "submit" at bounding box center [1133, 56] width 6 height 4
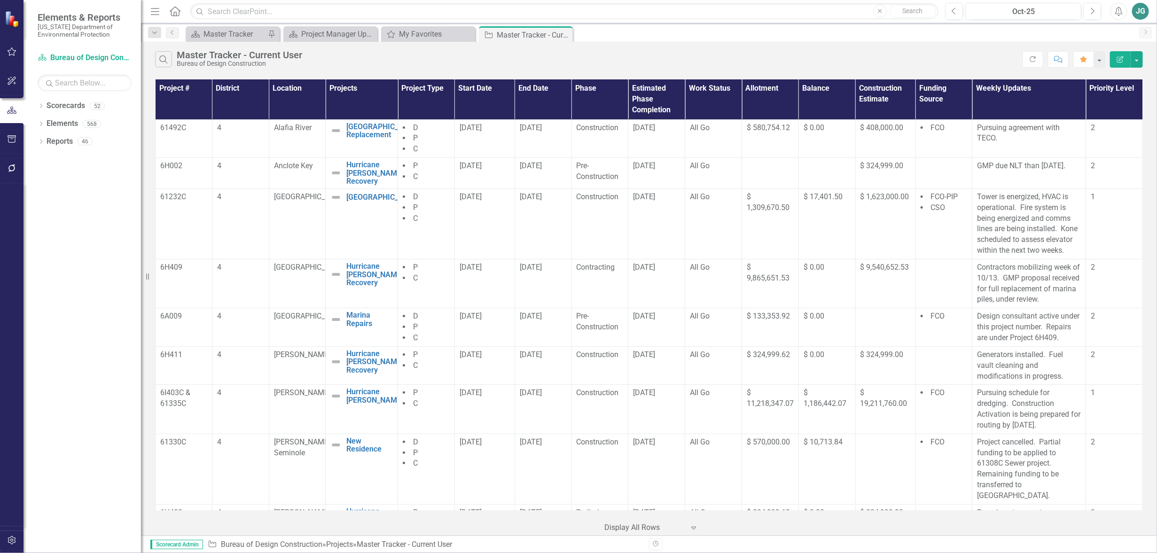
scroll to position [411, 0]
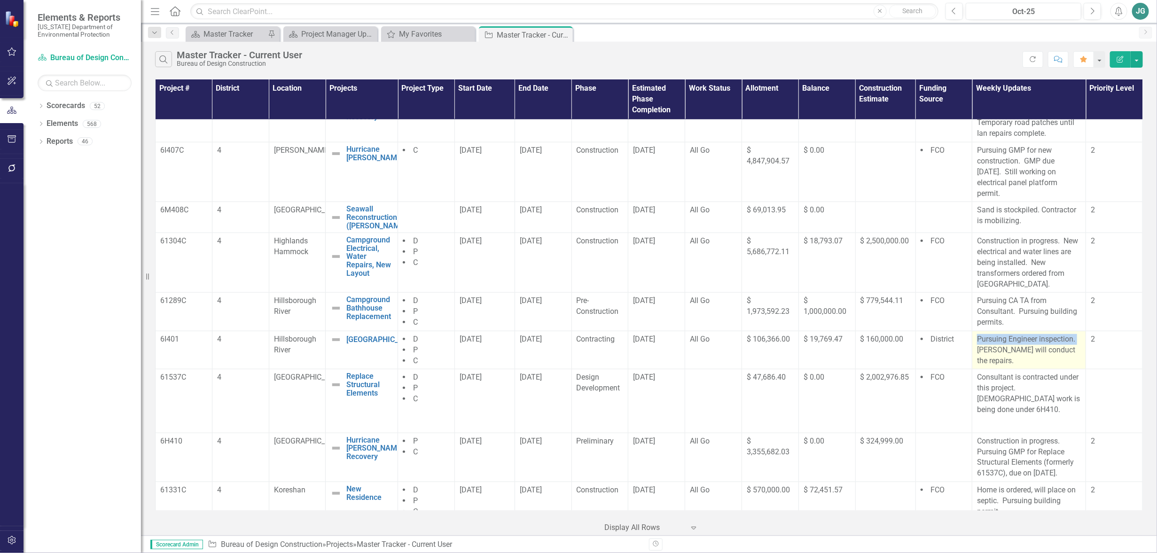
drag, startPoint x: 974, startPoint y: 337, endPoint x: 1075, endPoint y: 340, distance: 101.5
click at [1075, 340] on td "Pursuing Engineer inspection. [PERSON_NAME] will conduct the repairs." at bounding box center [1029, 350] width 114 height 39
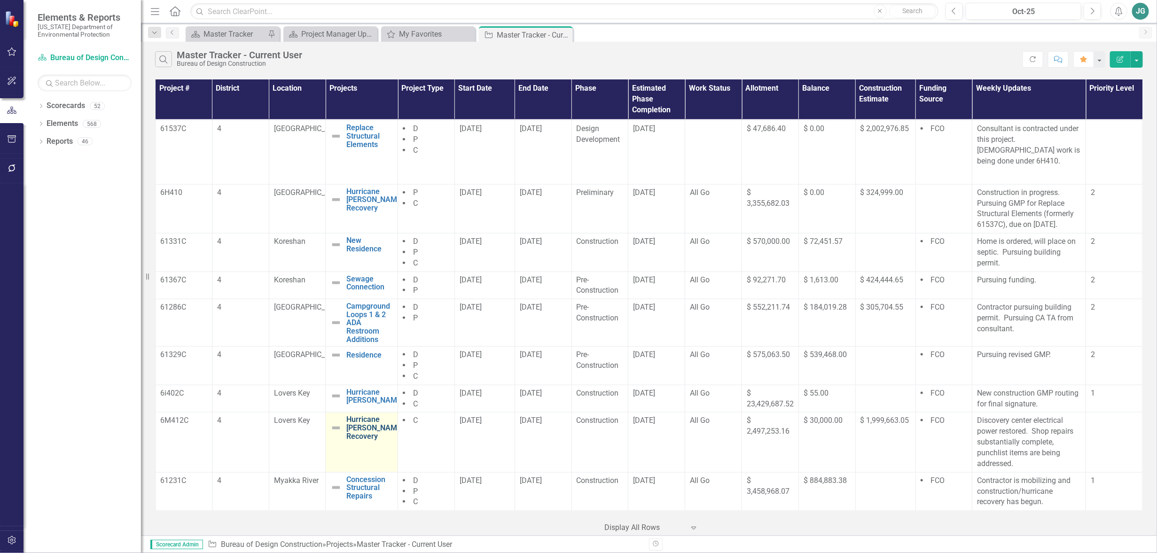
scroll to position [540, 0]
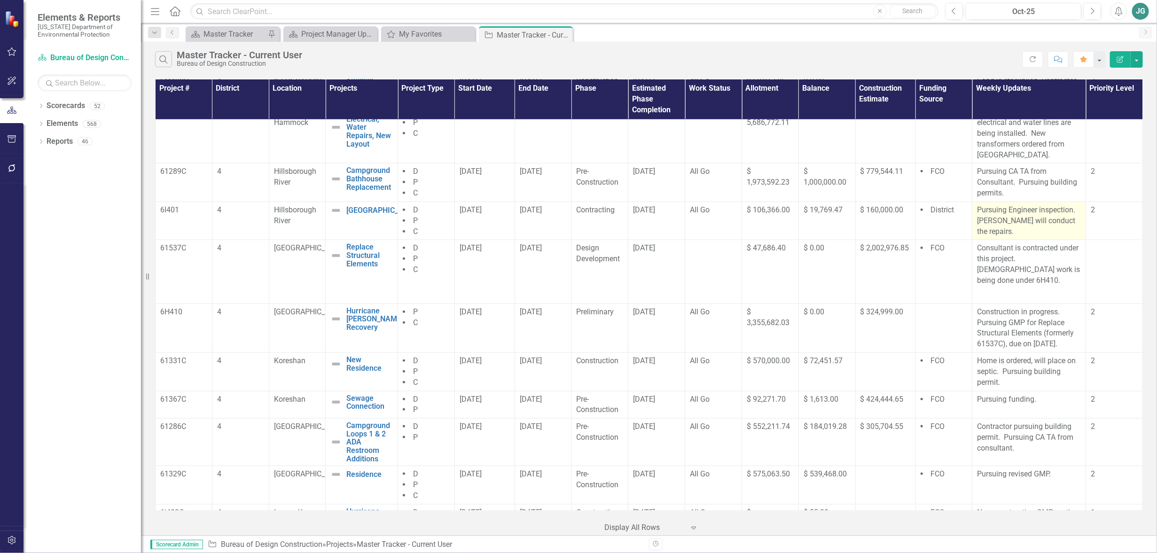
click at [1050, 219] on p "Pursuing Engineer inspection. [PERSON_NAME] will conduct the repairs." at bounding box center [1029, 221] width 104 height 32
click at [1050, 220] on p "Pursuing Engineer inspection. [PERSON_NAME] will conduct the repairs." at bounding box center [1029, 221] width 104 height 32
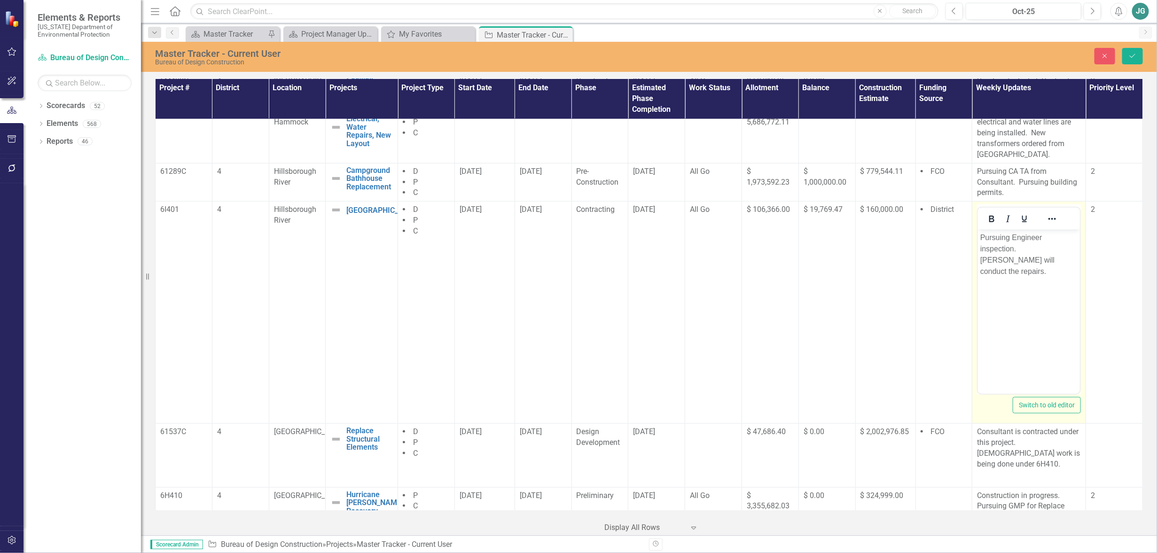
scroll to position [0, 0]
drag, startPoint x: 980, startPoint y: 235, endPoint x: 1014, endPoint y: 250, distance: 37.3
click at [1014, 250] on p "Pursuing Engineer inspection. [PERSON_NAME] will conduct the repairs." at bounding box center [1028, 254] width 97 height 45
click at [1137, 59] on button "Save" at bounding box center [1132, 56] width 21 height 16
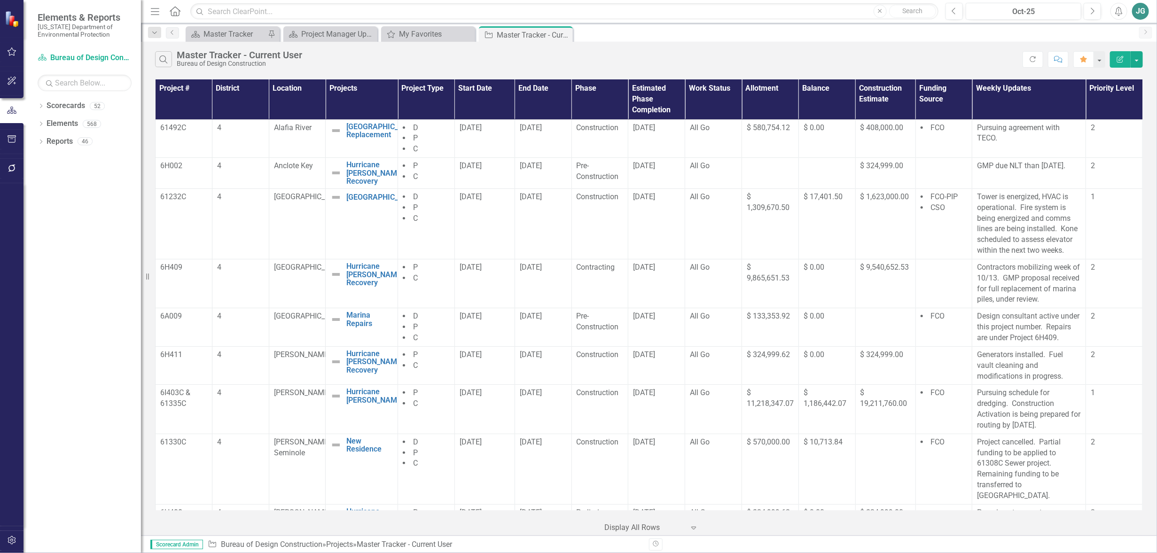
scroll to position [352, 0]
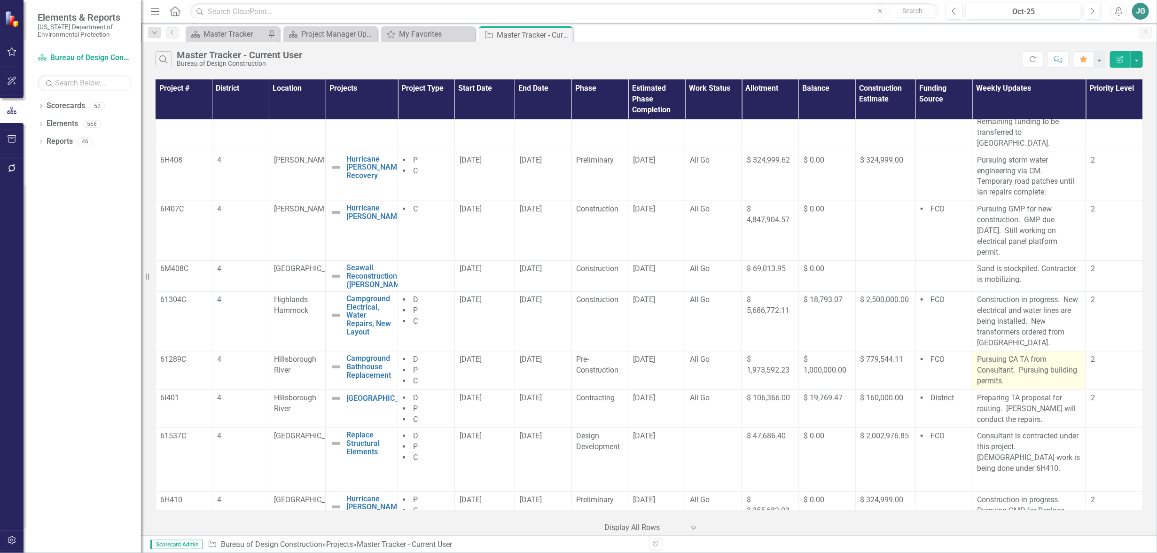
click at [1014, 369] on p "Pursuing CA TA from Consultant. Pursuing building permits." at bounding box center [1029, 370] width 104 height 32
click at [1018, 369] on p "Pursuing CA TA from Consultant. Pursuing building permits." at bounding box center [1029, 370] width 104 height 32
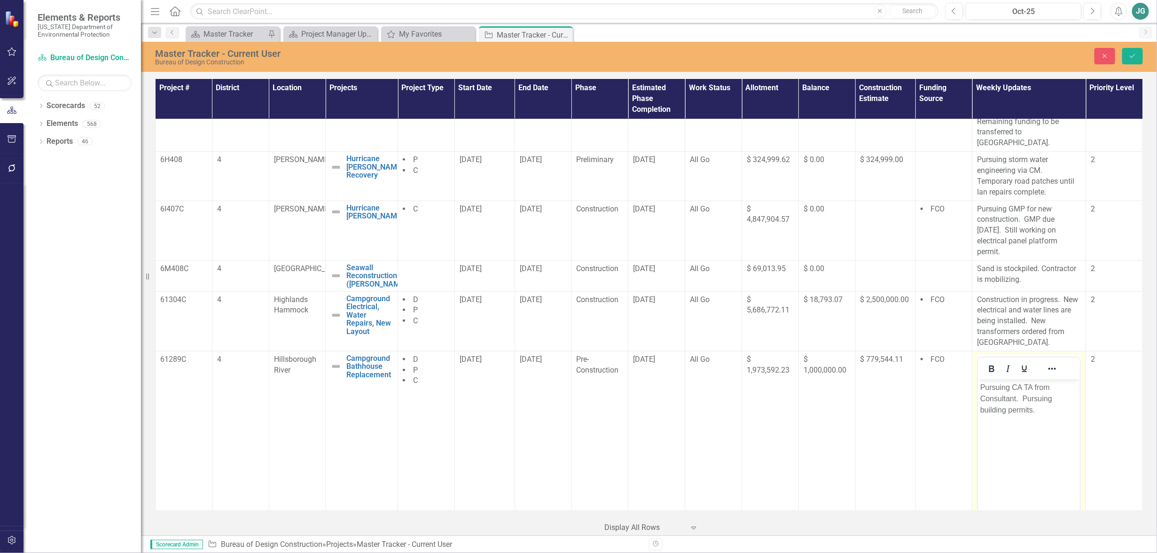
scroll to position [0, 0]
click at [1023, 398] on p "Pursuing CA TA from Consultant. Pursuing building permits." at bounding box center [1028, 399] width 97 height 34
click at [1134, 55] on icon "Save" at bounding box center [1132, 56] width 8 height 7
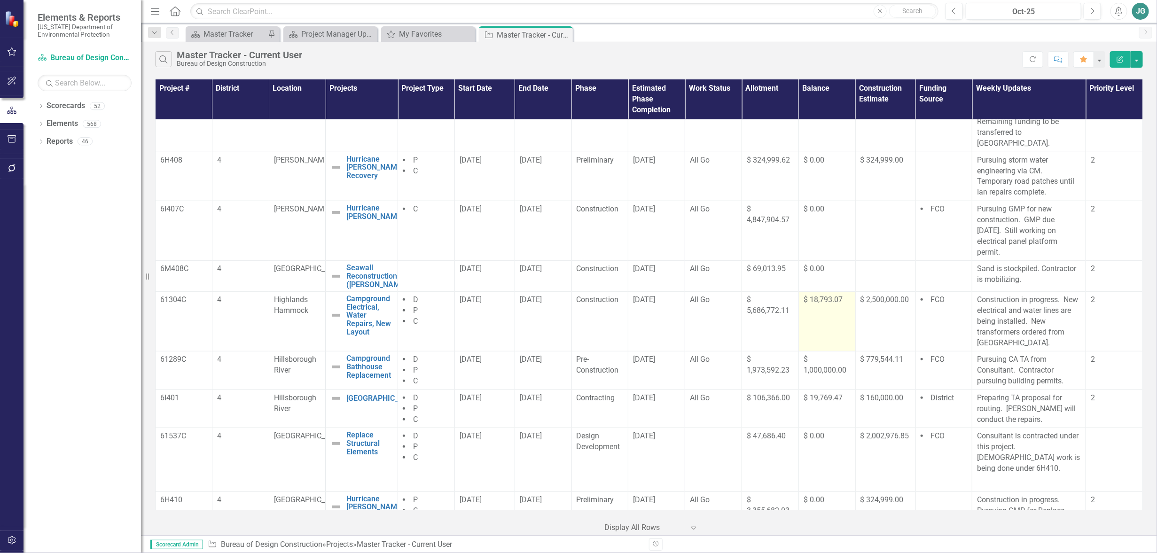
scroll to position [294, 0]
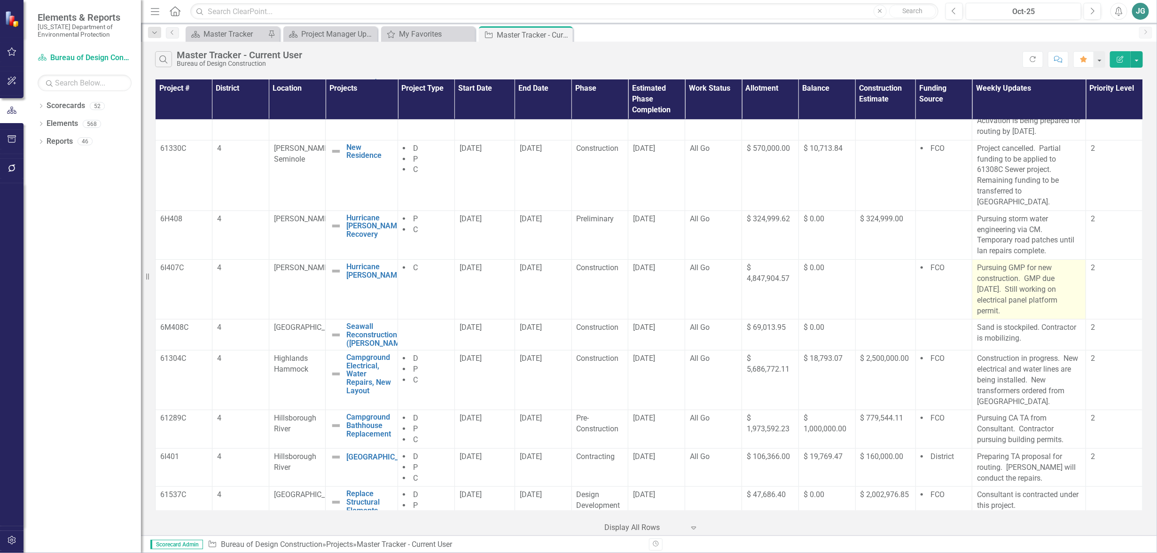
click at [1026, 309] on p "Pursuing GMP for new construction. GMP due [DATE]. Still working on electrical …" at bounding box center [1029, 290] width 104 height 54
click at [1033, 311] on p "Pursuing GMP for new construction. GMP due [DATE]. Still working on electrical …" at bounding box center [1029, 290] width 104 height 54
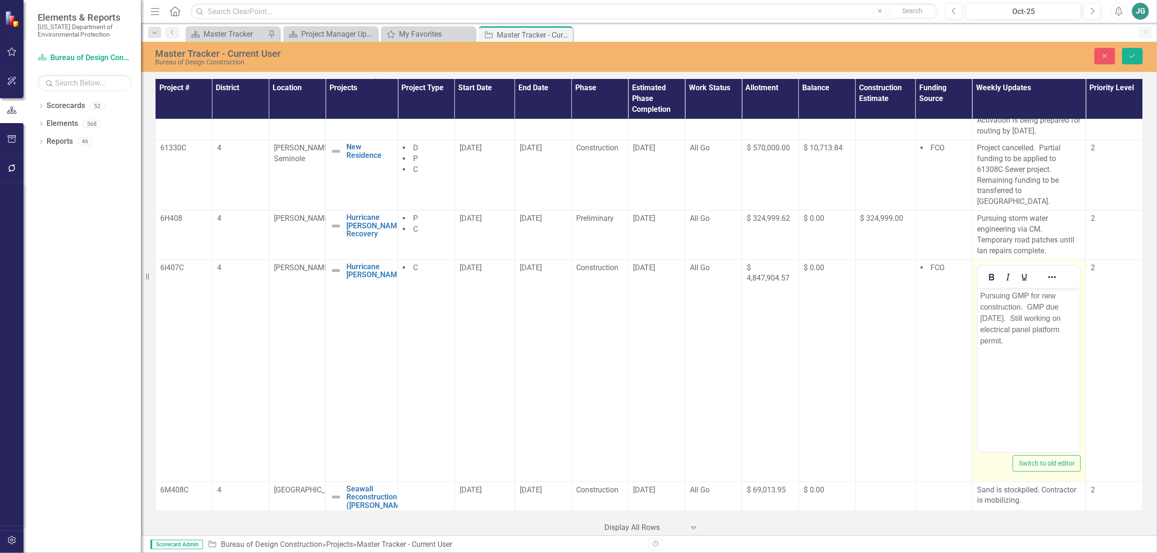
scroll to position [0, 0]
click at [1041, 343] on p "Pursuing GMP for new construction. GMP due [DATE]. Still working on electrical …" at bounding box center [1028, 318] width 97 height 56
click at [1048, 316] on p "Pursuing GMP for new construction. GMP due September 21, 2025. Still working on…" at bounding box center [1028, 324] width 97 height 68
click at [1134, 50] on button "Save" at bounding box center [1132, 56] width 21 height 16
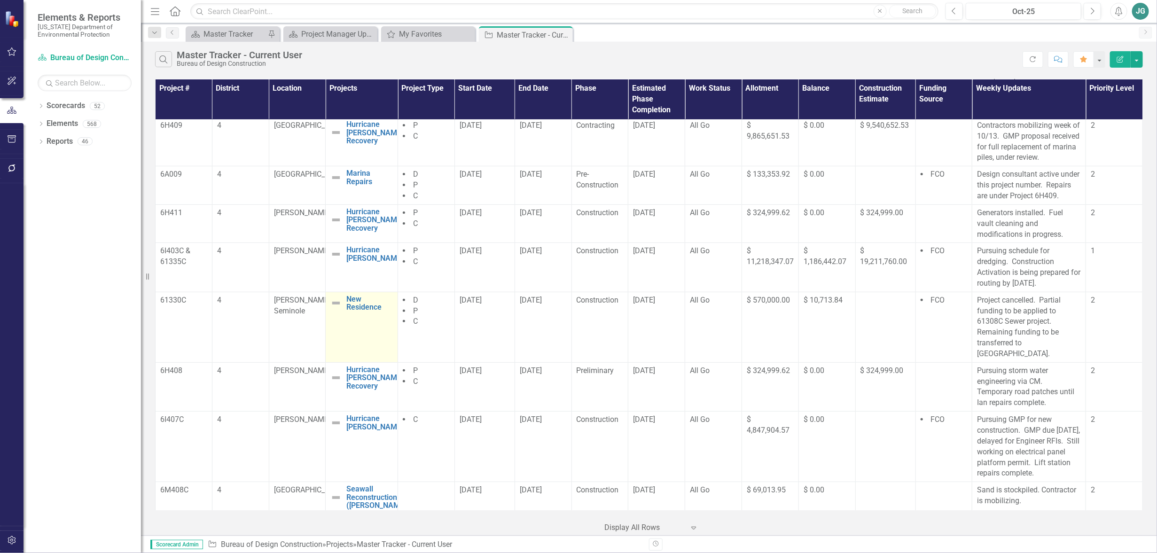
scroll to position [117, 0]
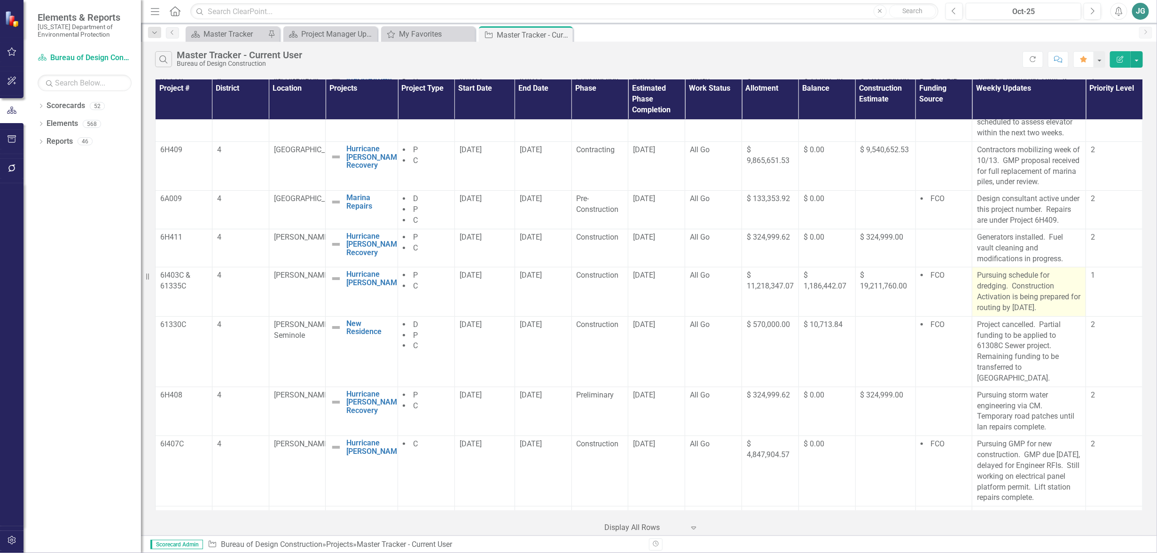
click at [1054, 306] on p "Pursuing schedule for dredging. Construction Activation is being prepared for r…" at bounding box center [1029, 291] width 104 height 43
click at [1056, 306] on p "Pursuing schedule for dredging. Construction Activation is being prepared for r…" at bounding box center [1029, 291] width 104 height 43
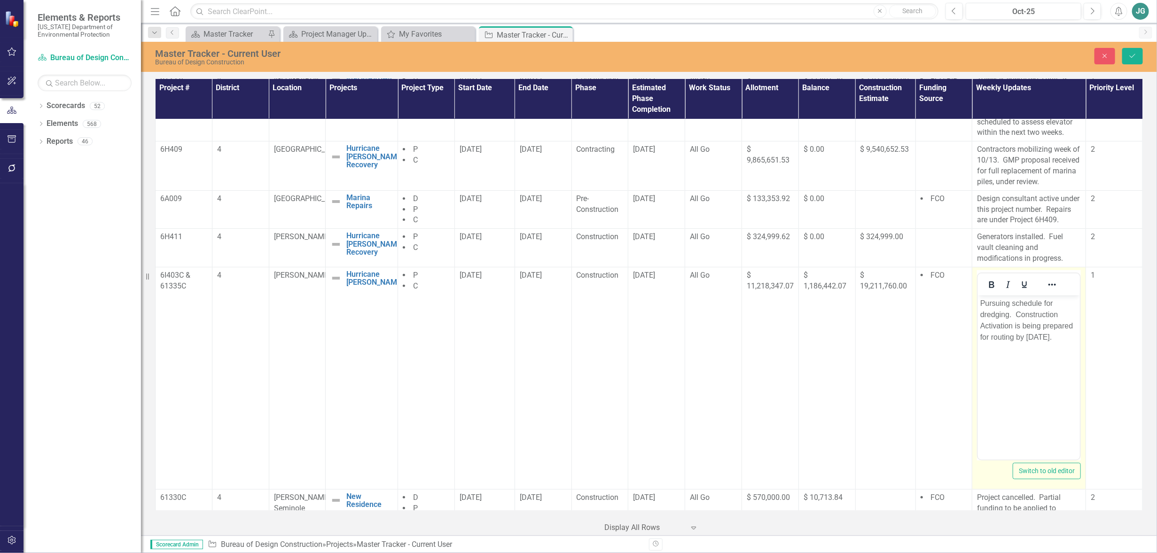
scroll to position [0, 0]
click at [1063, 336] on p "Pursuing schedule for dredging. Construction Activation is being prepared for r…" at bounding box center [1028, 319] width 97 height 45
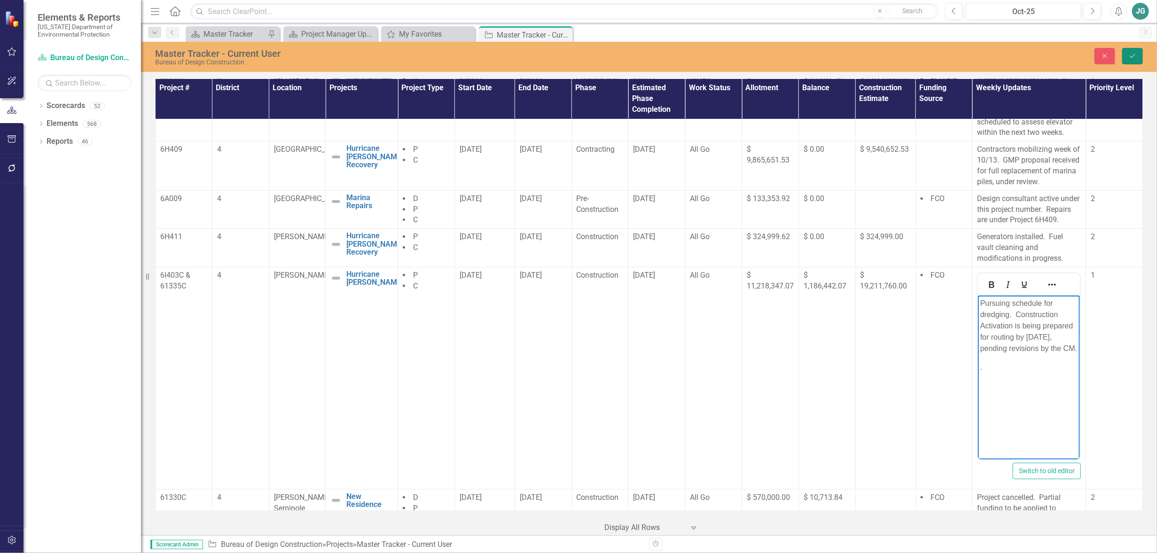
click at [1131, 55] on icon "Save" at bounding box center [1132, 56] width 8 height 7
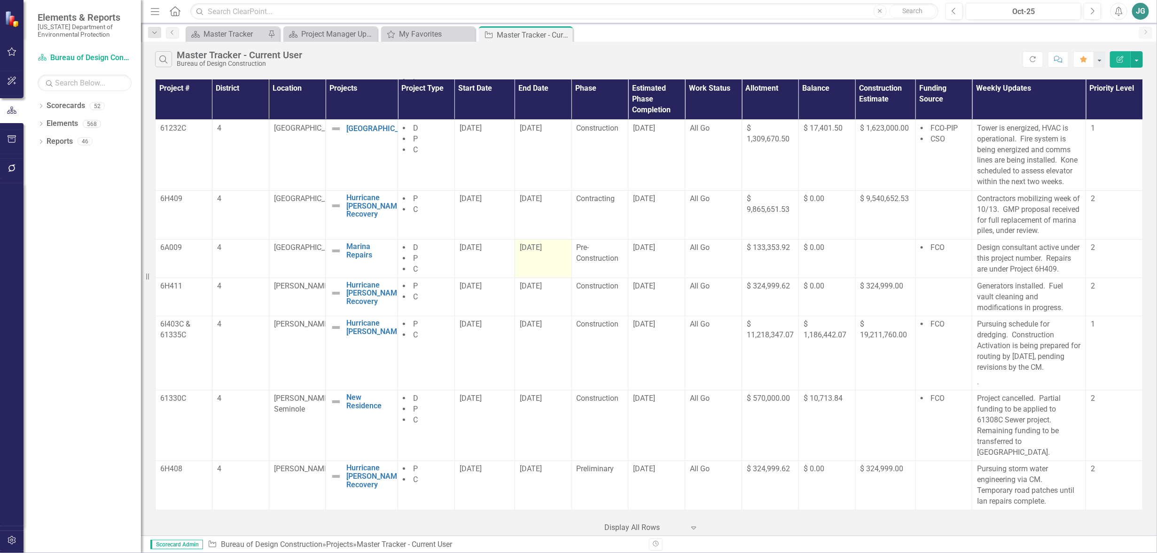
scroll to position [59, 0]
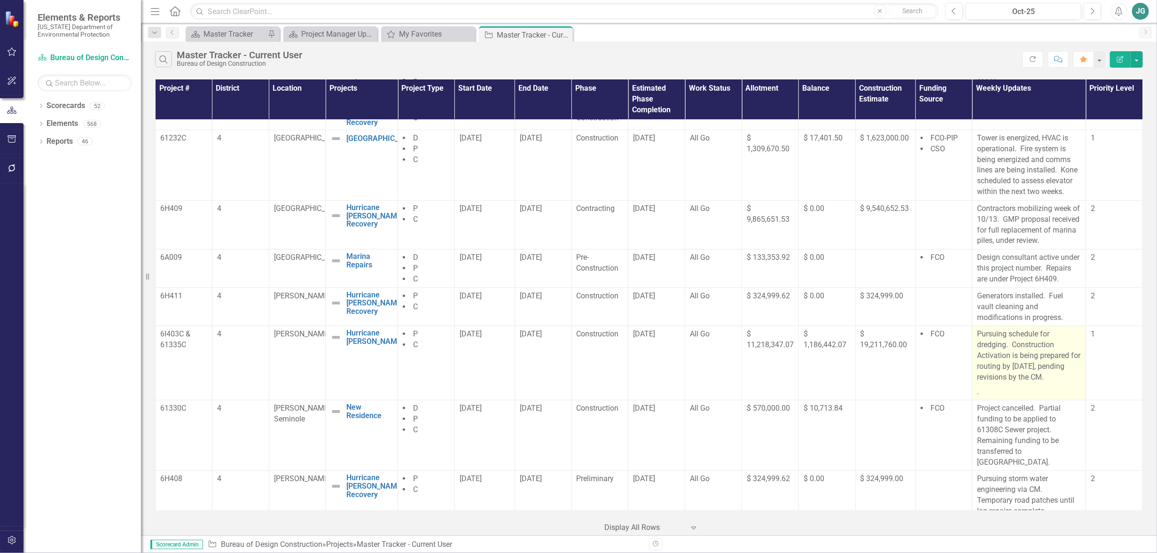
click at [981, 389] on p "." at bounding box center [1029, 391] width 104 height 13
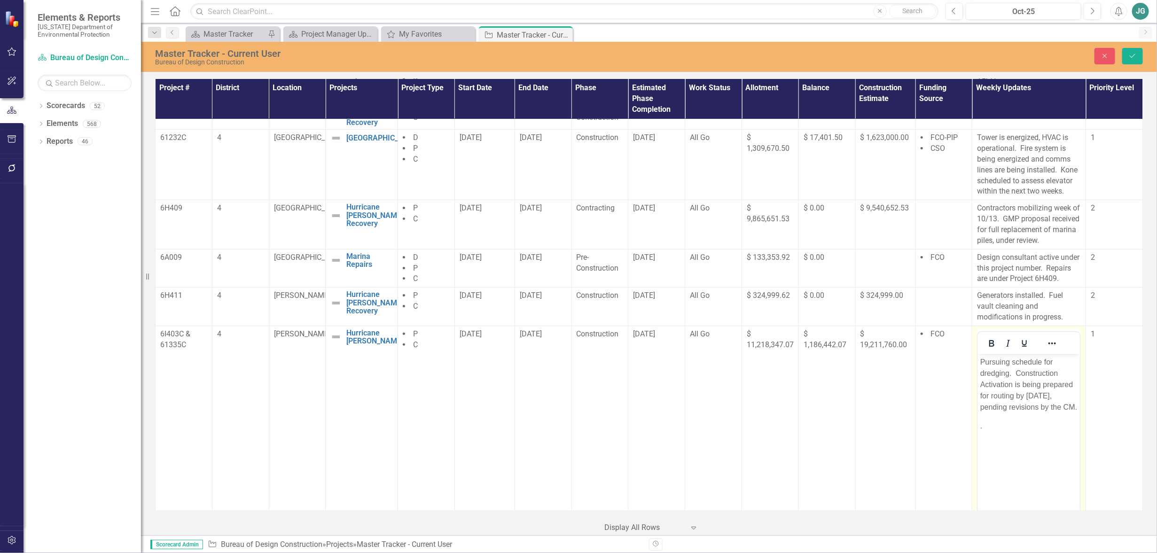
scroll to position [0, 0]
click at [997, 431] on p "." at bounding box center [1028, 425] width 97 height 11
click at [1136, 55] on button "Save" at bounding box center [1132, 56] width 21 height 16
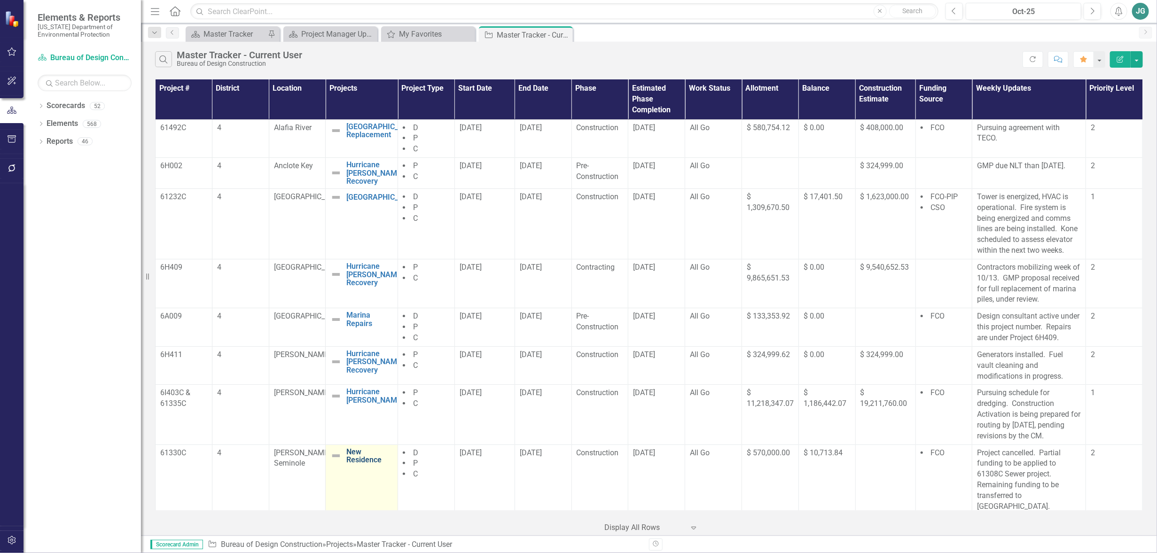
scroll to position [176, 0]
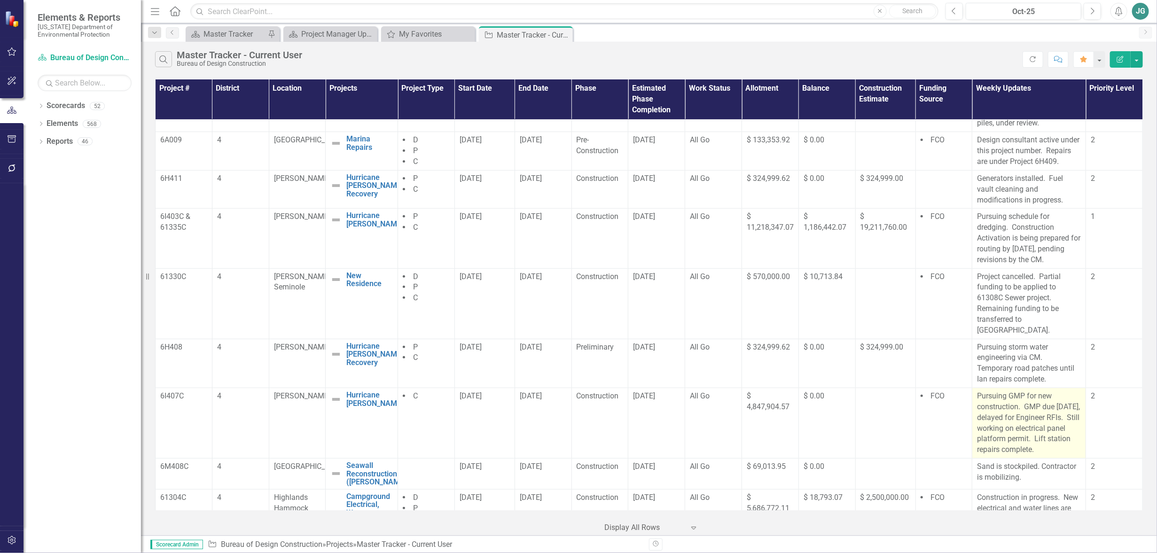
click at [1023, 409] on p "Pursuing GMP for new construction. GMP due September 21, 2025, delayed for Engi…" at bounding box center [1029, 423] width 104 height 64
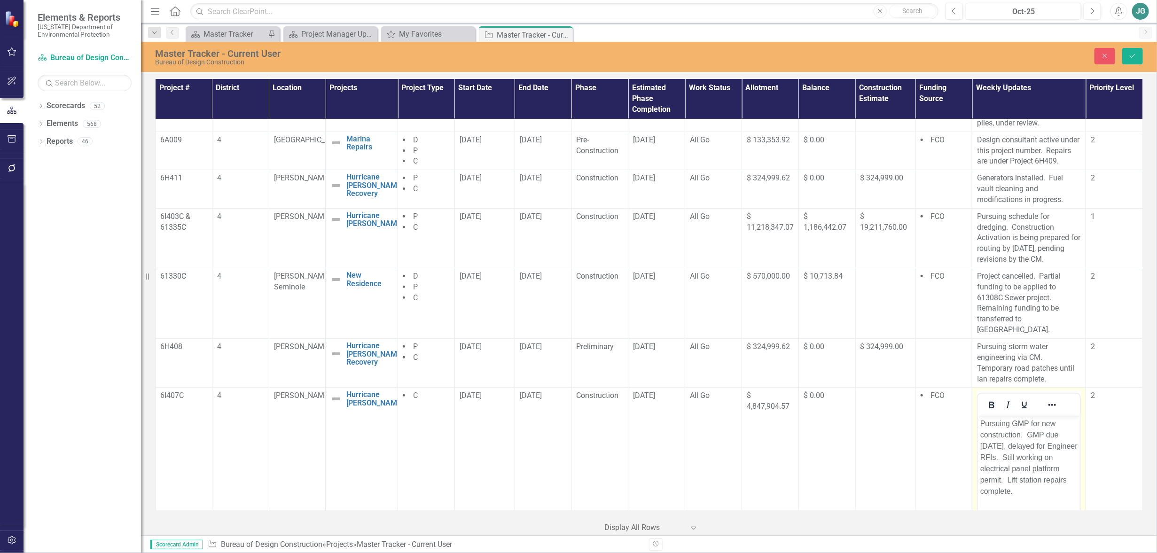
scroll to position [0, 0]
click at [1028, 433] on p "Pursuing GMP for new construction. GMP due September 21, 2025, delayed for Engi…" at bounding box center [1028, 457] width 97 height 79
click at [981, 444] on p "Pursuing GMP for new construction. New GMP due September 21, 2025, delayed for …" at bounding box center [1028, 457] width 97 height 79
drag, startPoint x: 1002, startPoint y: 444, endPoint x: 1025, endPoint y: 444, distance: 23.0
click at [1025, 444] on p "Pursuing GMP for new construction. New GMP due date September 21, 2025, delayed…" at bounding box center [1028, 457] width 97 height 79
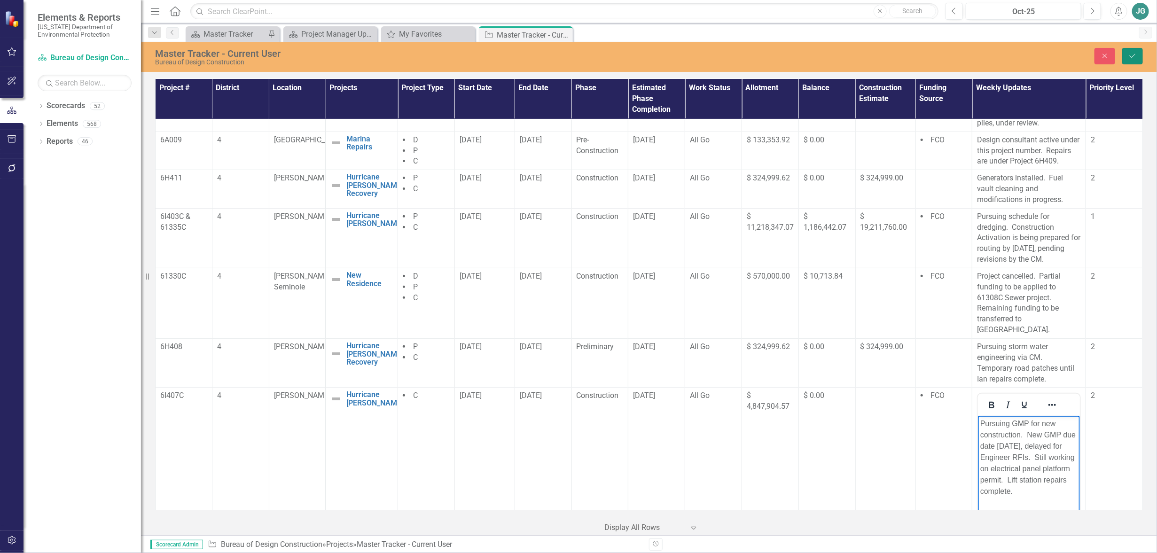
click at [1139, 54] on button "Save" at bounding box center [1132, 56] width 21 height 16
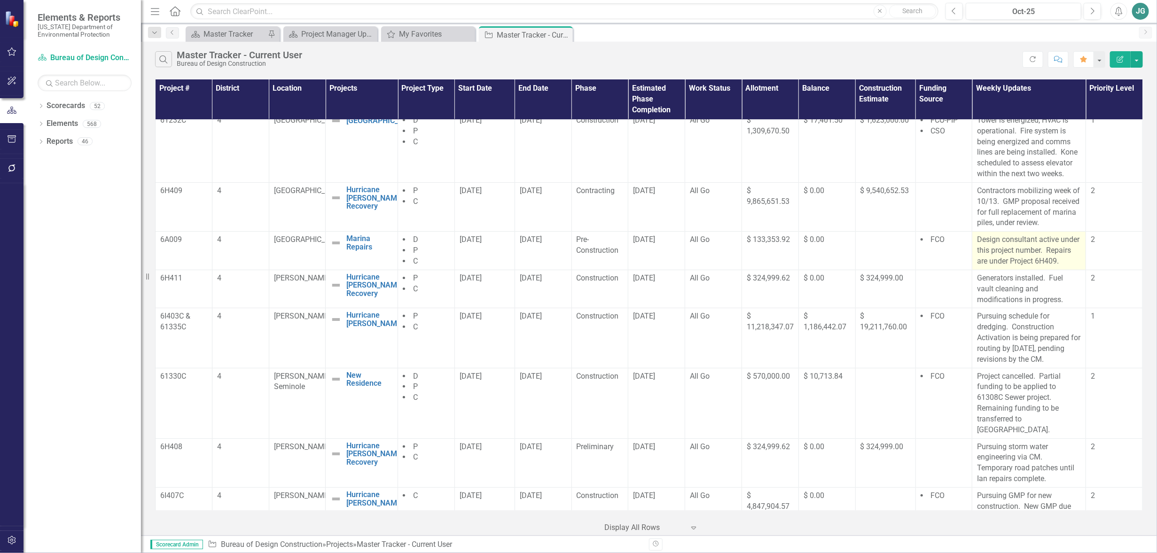
scroll to position [59, 0]
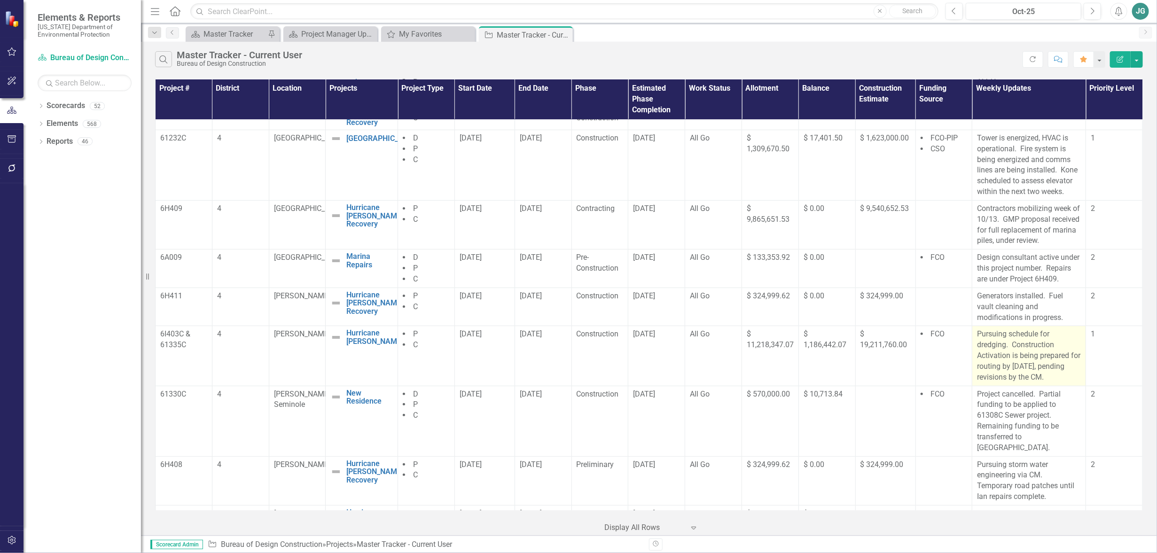
click at [1049, 366] on p "Pursuing schedule for dredging. Construction Activation is being prepared for r…" at bounding box center [1029, 356] width 104 height 54
click at [1047, 366] on p "Pursuing schedule for dredging. Construction Activation is being prepared for r…" at bounding box center [1029, 356] width 104 height 54
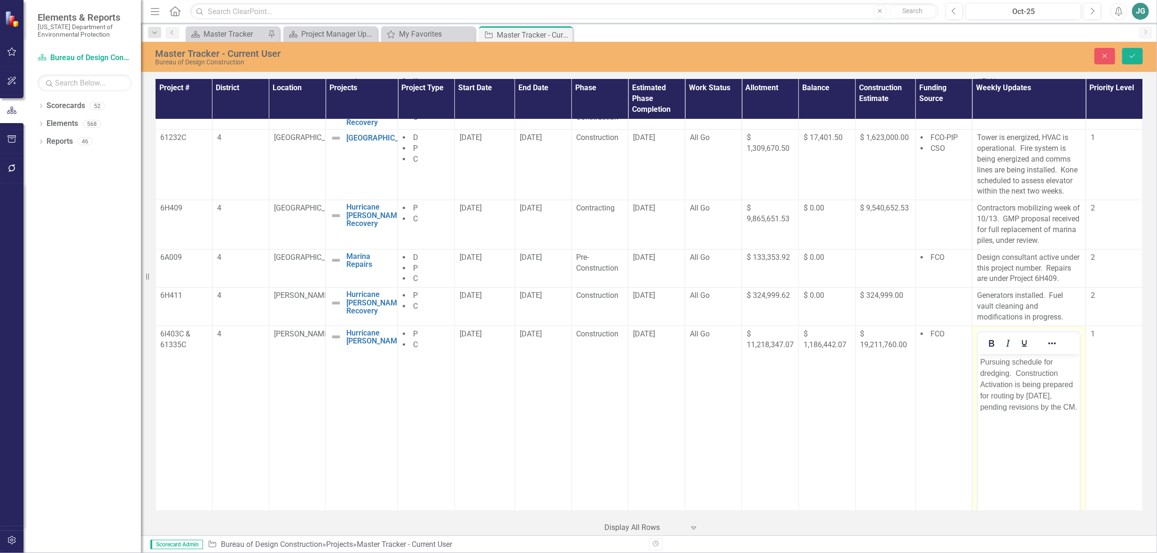
scroll to position [0, 0]
click at [1054, 394] on p "Pursuing schedule for dredging. Construction Activation is being prepared for r…" at bounding box center [1028, 384] width 97 height 56
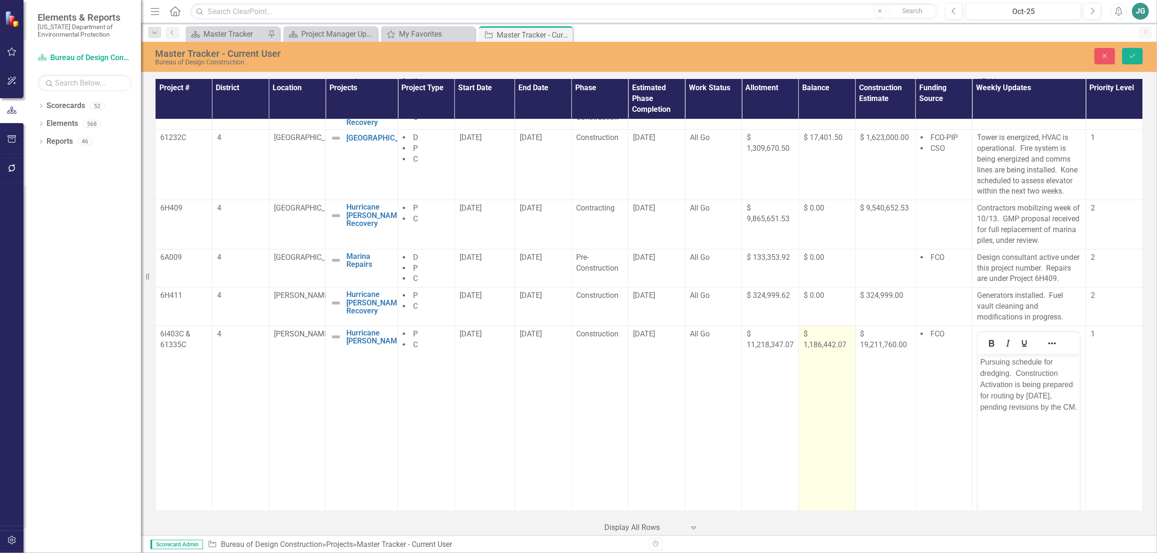
click at [829, 404] on td "$ 1,186,442.07" at bounding box center [826, 437] width 57 height 222
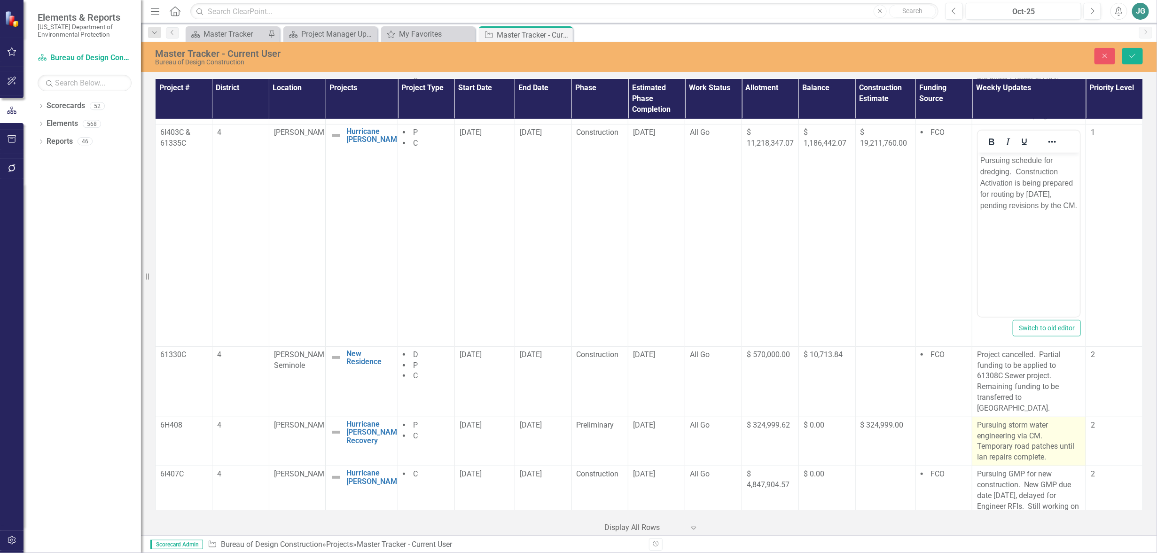
scroll to position [235, 0]
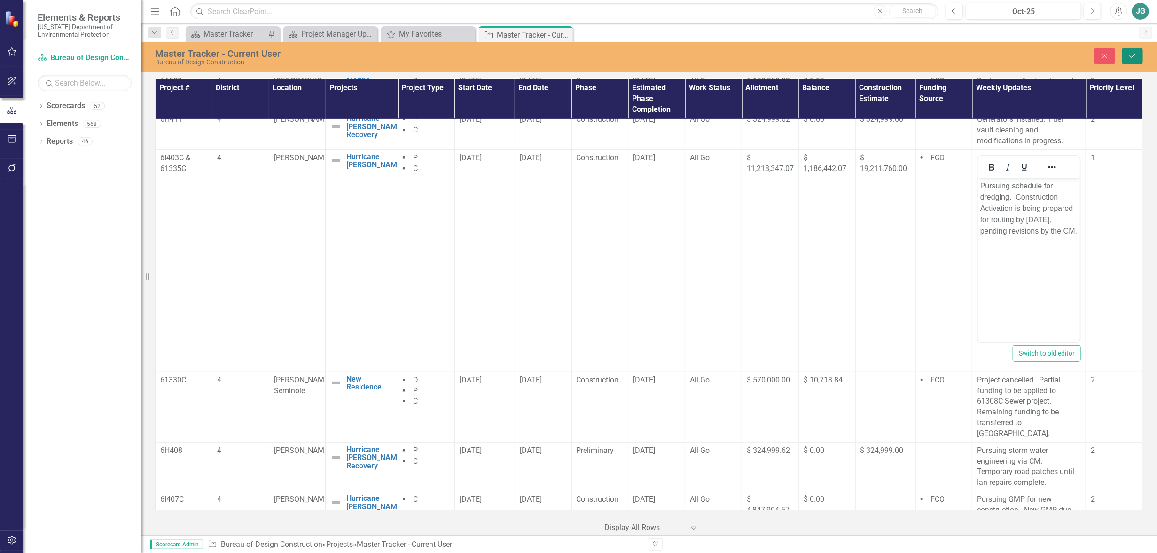
click at [1130, 62] on button "Save" at bounding box center [1132, 56] width 21 height 16
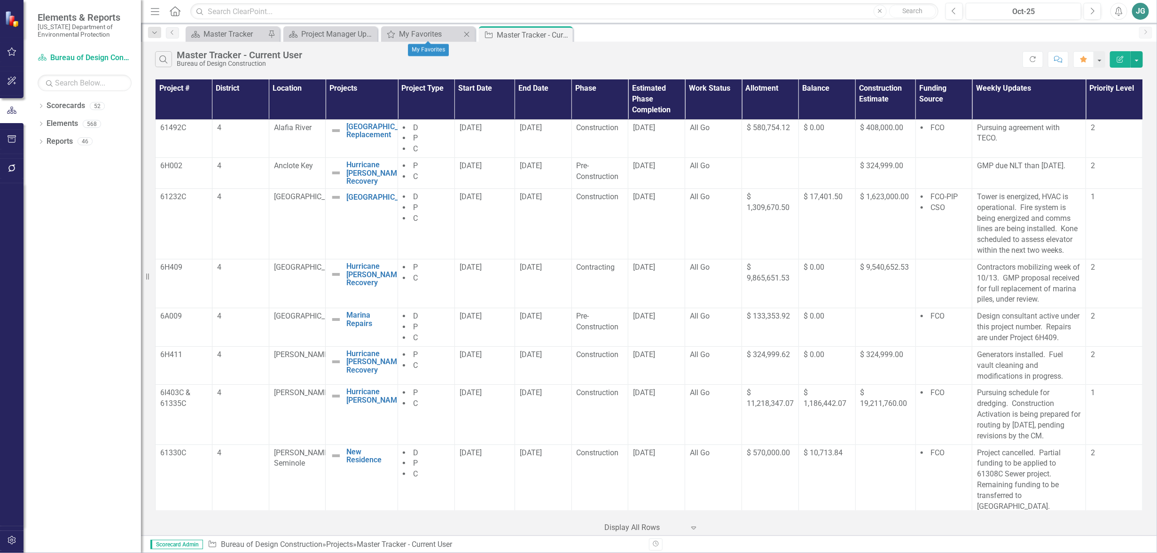
click at [468, 33] on icon at bounding box center [466, 33] width 5 height 5
click at [466, 34] on icon at bounding box center [466, 34] width 5 height 5
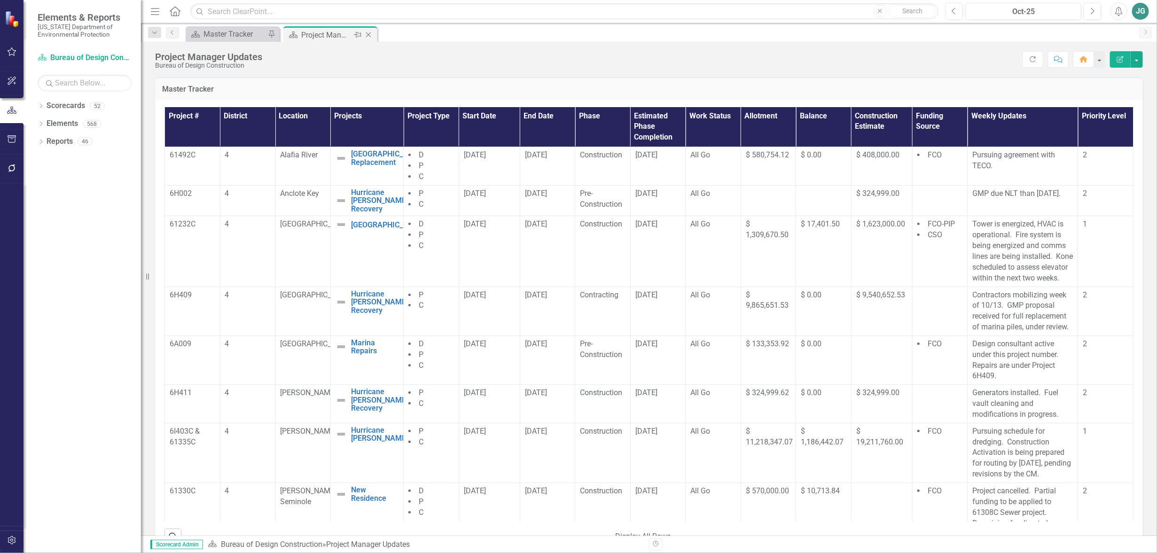
click at [373, 34] on div "Close" at bounding box center [369, 35] width 12 height 12
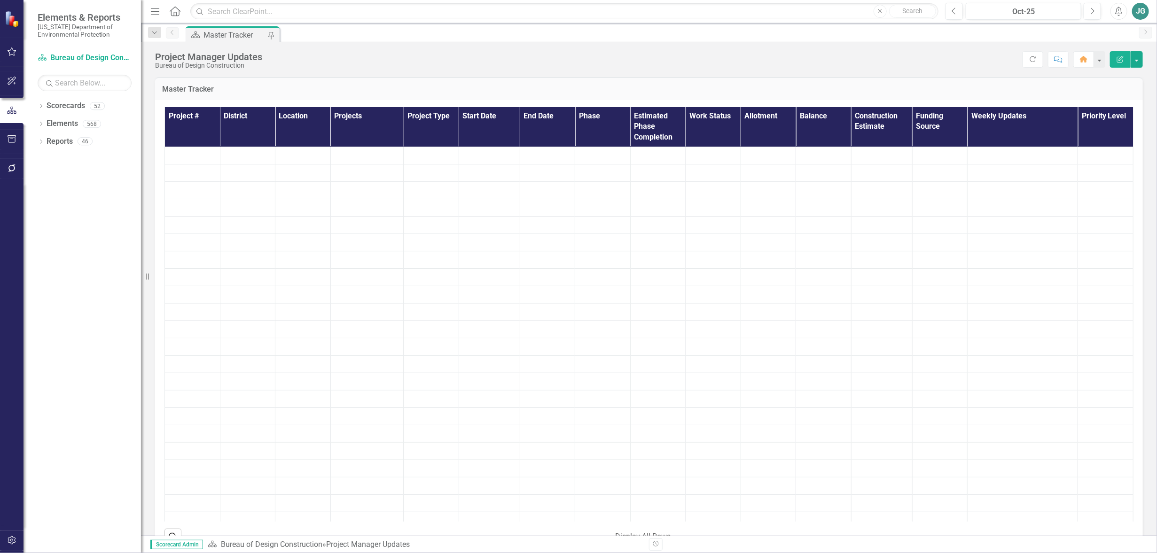
click at [374, 37] on div "Scorecard Master Tracker Pin" at bounding box center [659, 33] width 951 height 15
